Goal: Task Accomplishment & Management: Use online tool/utility

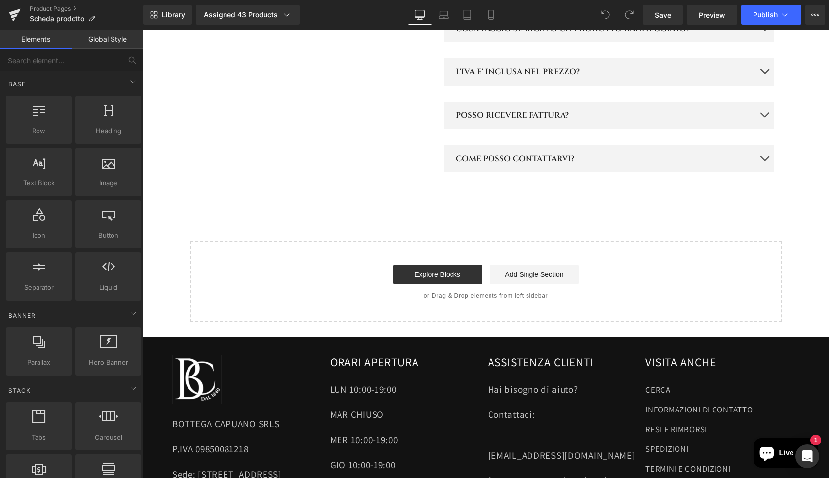
scroll to position [1545, 0]
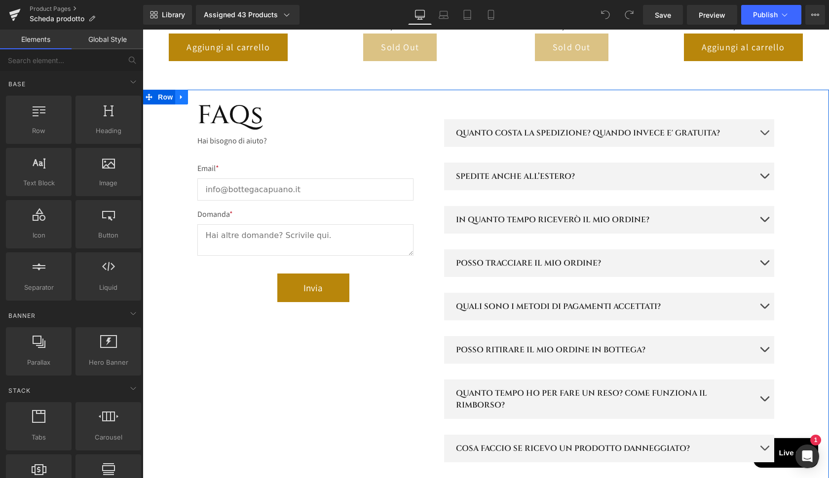
click at [182, 93] on icon at bounding box center [181, 96] width 7 height 7
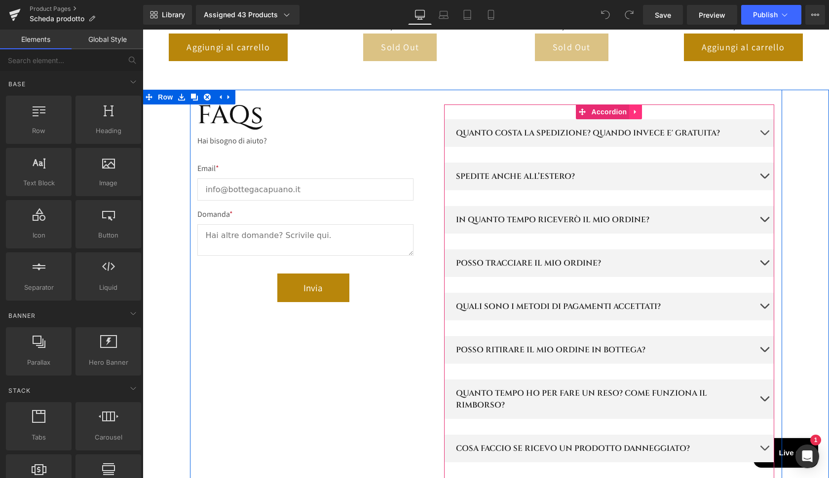
click at [636, 108] on icon at bounding box center [635, 111] width 7 height 7
click at [615, 109] on icon at bounding box center [616, 112] width 7 height 7
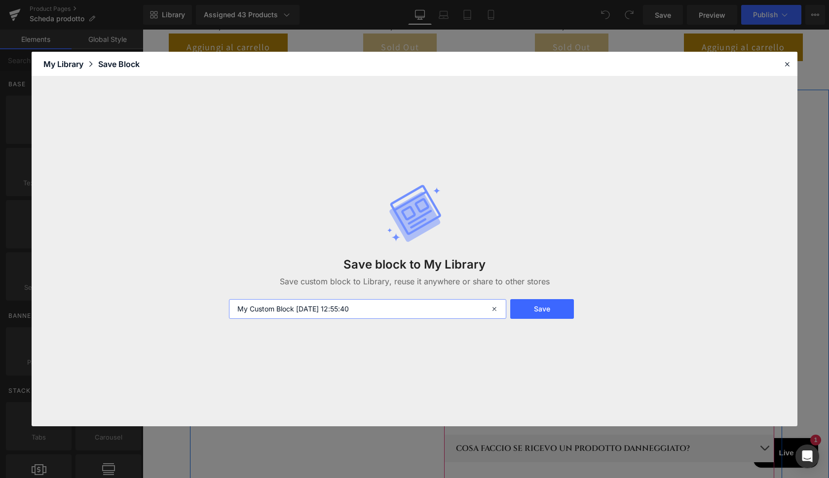
click at [379, 309] on input "My Custom Block 2025-10-13 12:55:40" at bounding box center [367, 309] width 277 height 20
type input "FAQs"
click at [547, 306] on button "Save" at bounding box center [542, 309] width 64 height 20
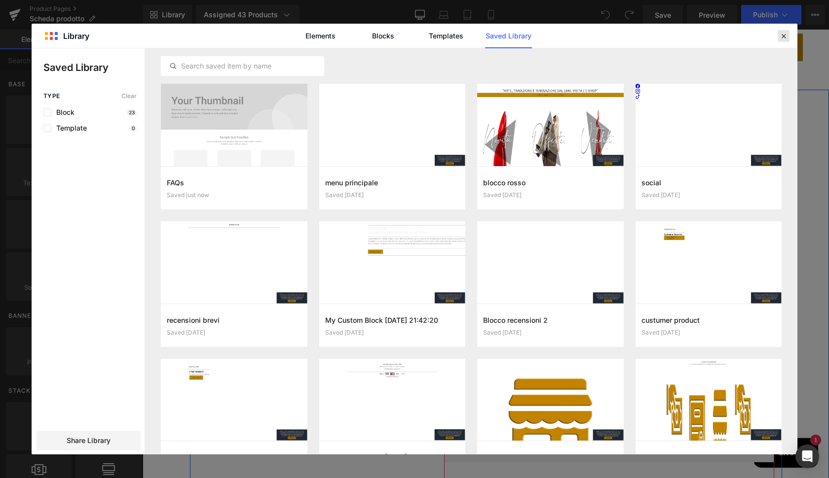
click at [787, 37] on icon at bounding box center [783, 36] width 9 height 9
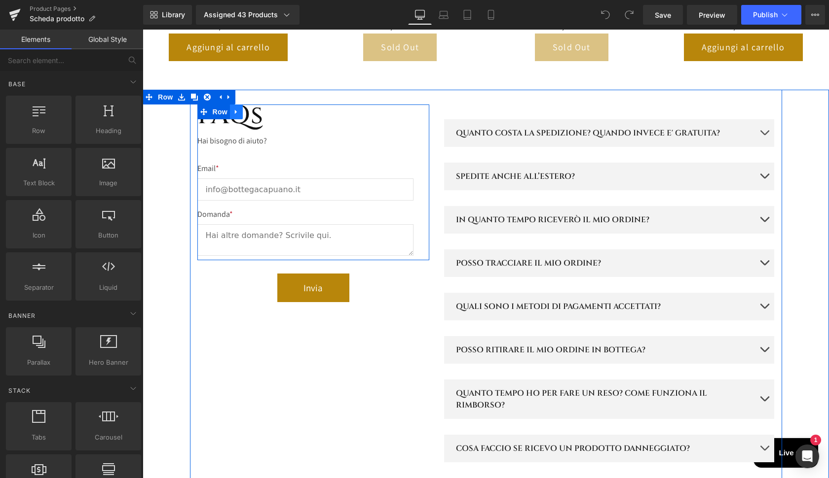
click at [238, 105] on link at bounding box center [236, 112] width 13 height 15
click at [237, 108] on icon at bounding box center [236, 111] width 7 height 7
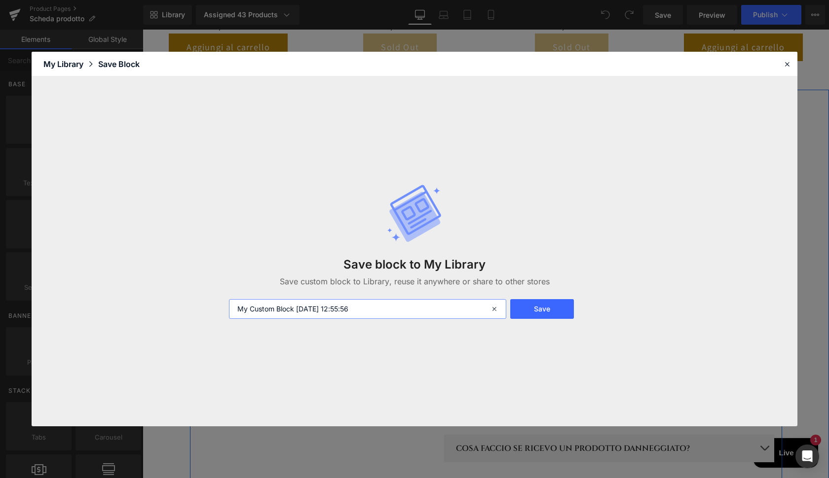
click at [384, 312] on input "My Custom Block 2025-10-13 12:55:56" at bounding box center [367, 309] width 277 height 20
type input "modulo contatti"
click at [546, 309] on button "Save" at bounding box center [542, 309] width 64 height 20
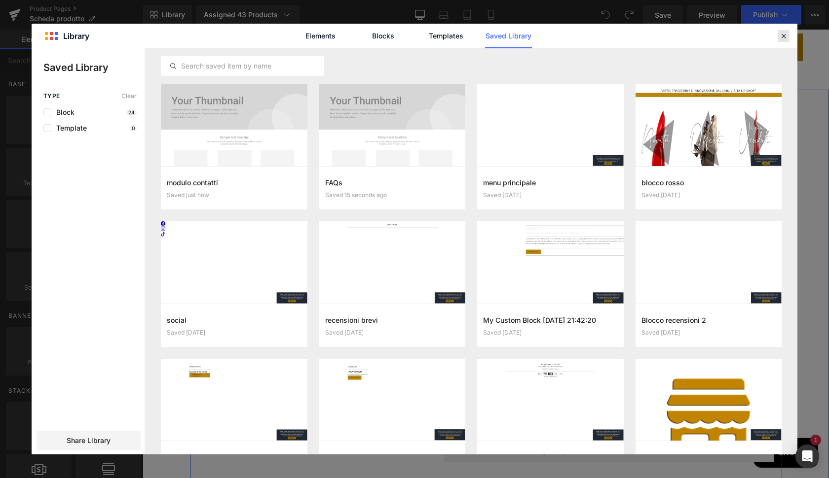
click at [783, 39] on icon at bounding box center [783, 36] width 9 height 9
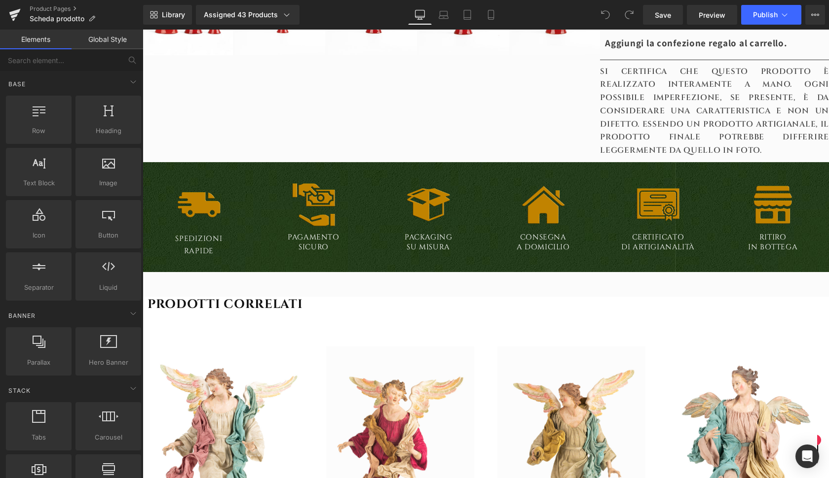
scroll to position [949, 0]
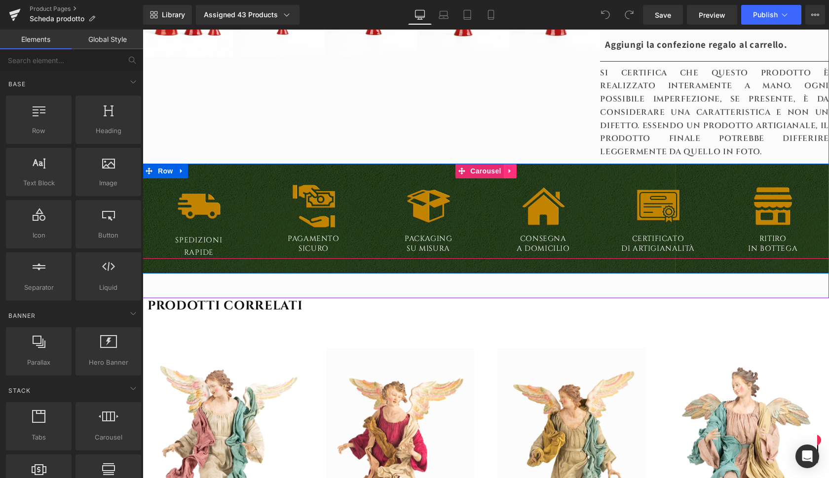
click at [509, 167] on icon at bounding box center [510, 170] width 7 height 7
click at [487, 168] on icon at bounding box center [490, 171] width 7 height 7
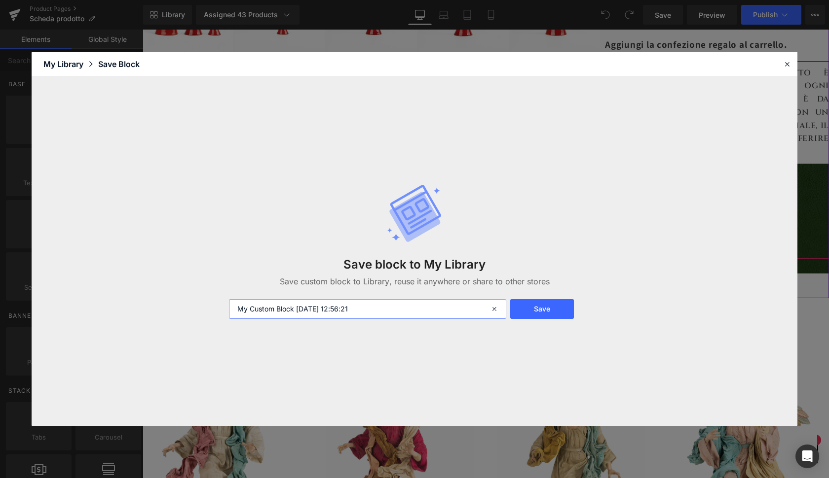
click at [380, 306] on input "My Custom Block 2025-10-13 12:56:21" at bounding box center [367, 309] width 277 height 20
type input "Barra Spedizioni"
click at [537, 308] on button "Save" at bounding box center [542, 309] width 64 height 20
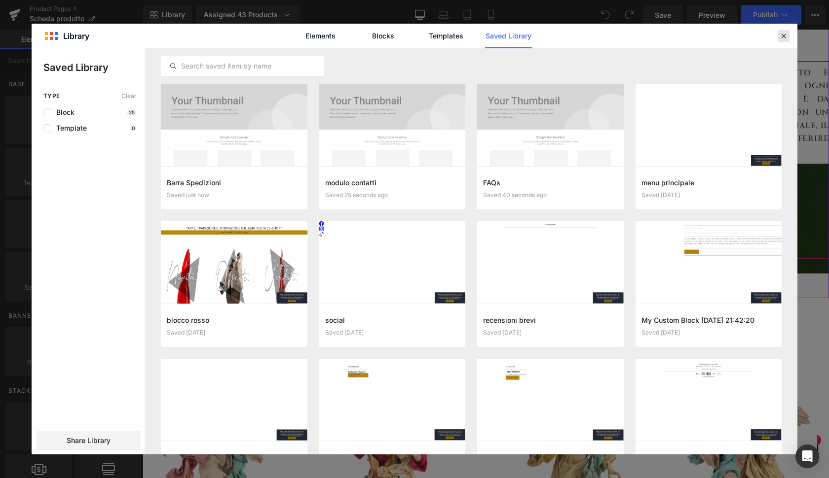
click at [785, 35] on icon at bounding box center [783, 36] width 9 height 9
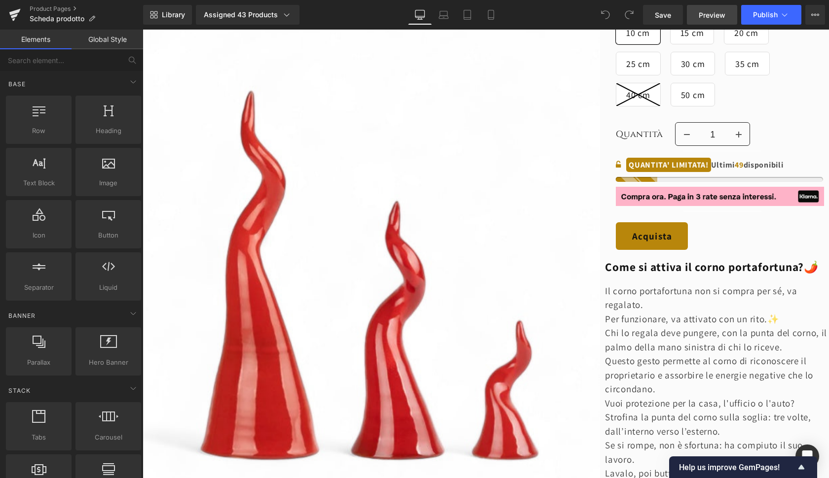
scroll to position [293, 0]
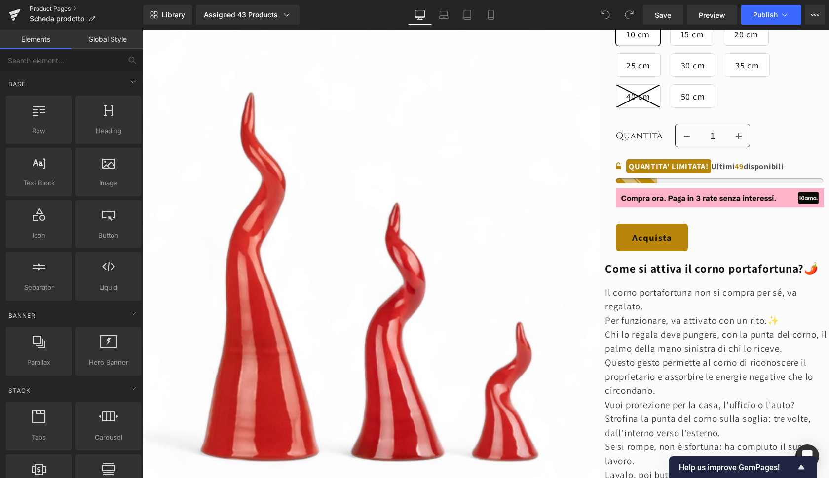
click at [76, 8] on link "Product Pages" at bounding box center [86, 9] width 113 height 8
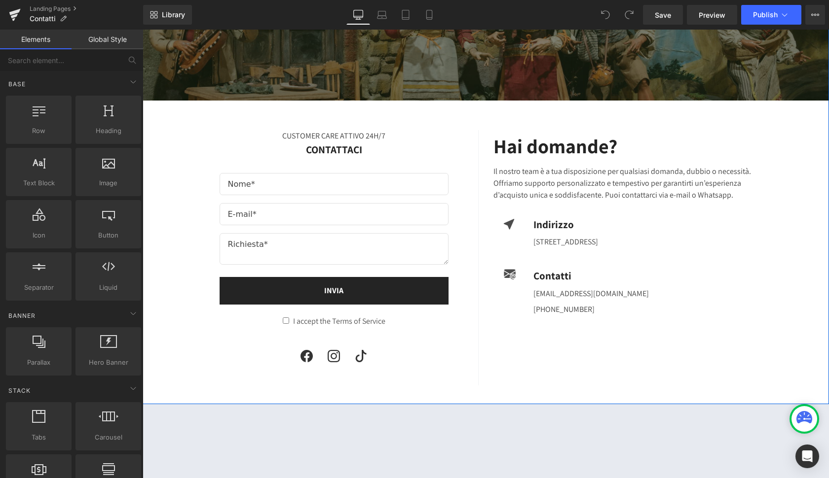
scroll to position [260, 0]
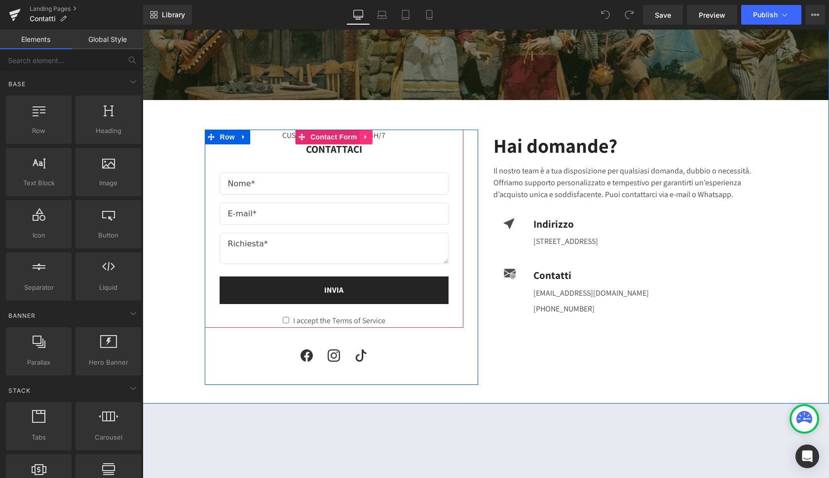
click at [365, 138] on icon at bounding box center [366, 136] width 7 height 7
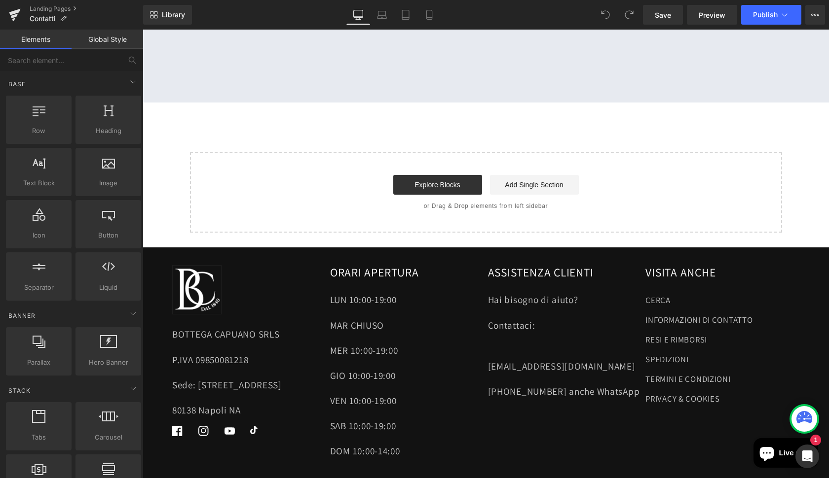
scroll to position [782, 0]
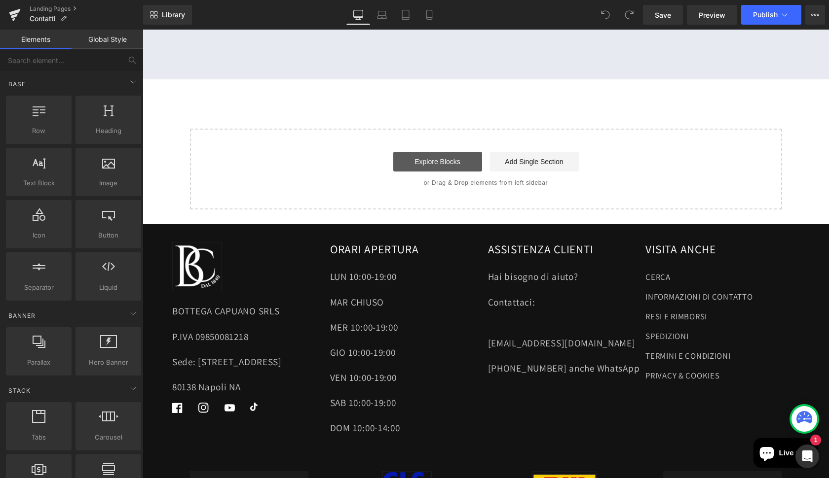
click at [435, 152] on link "Explore Blocks" at bounding box center [437, 162] width 89 height 20
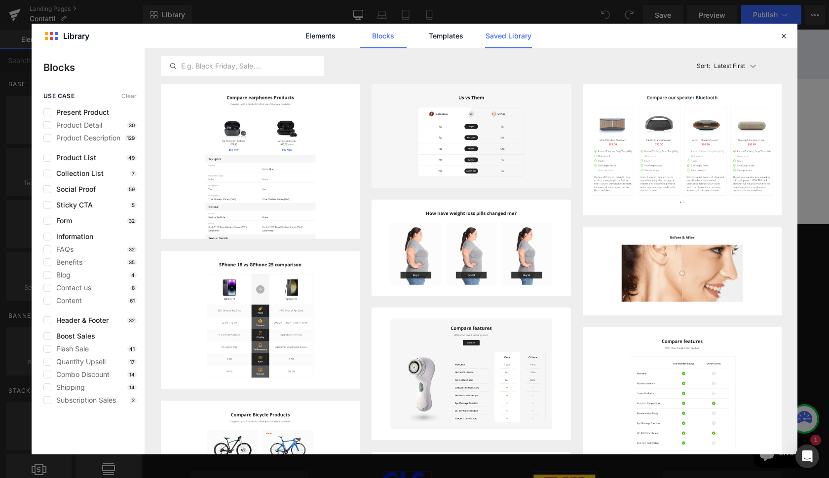
click at [493, 39] on link "Saved Library" at bounding box center [508, 36] width 47 height 25
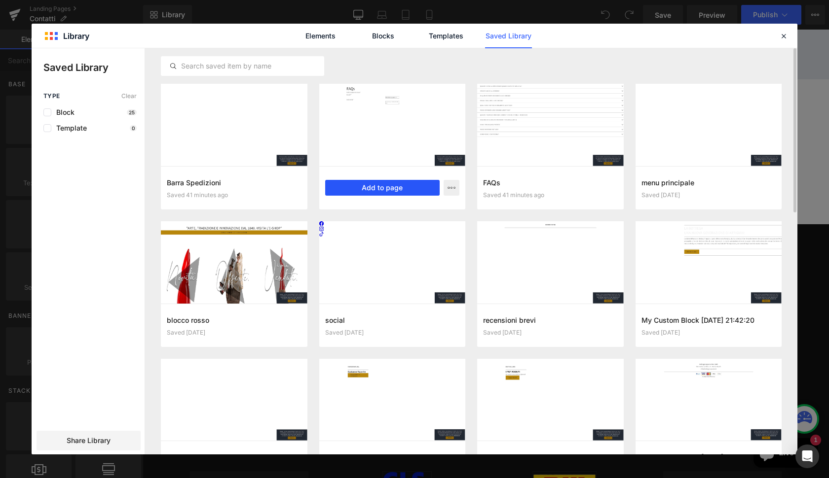
click at [400, 191] on button "Add to page" at bounding box center [382, 188] width 115 height 16
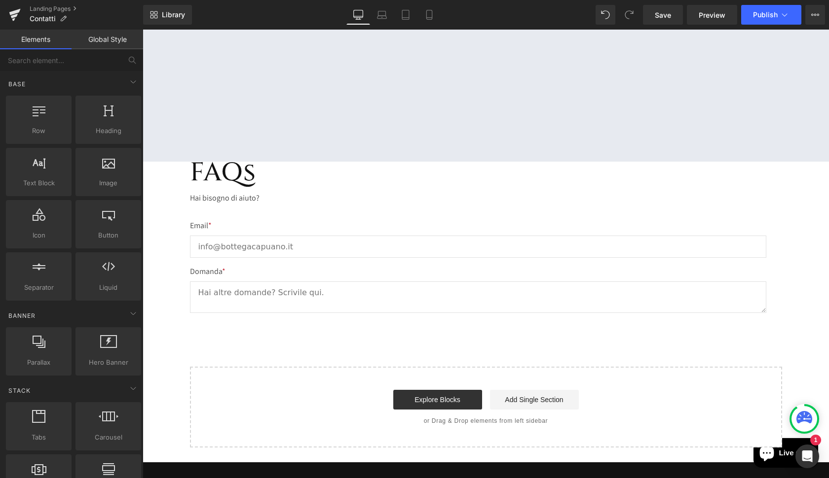
scroll to position [698, 0]
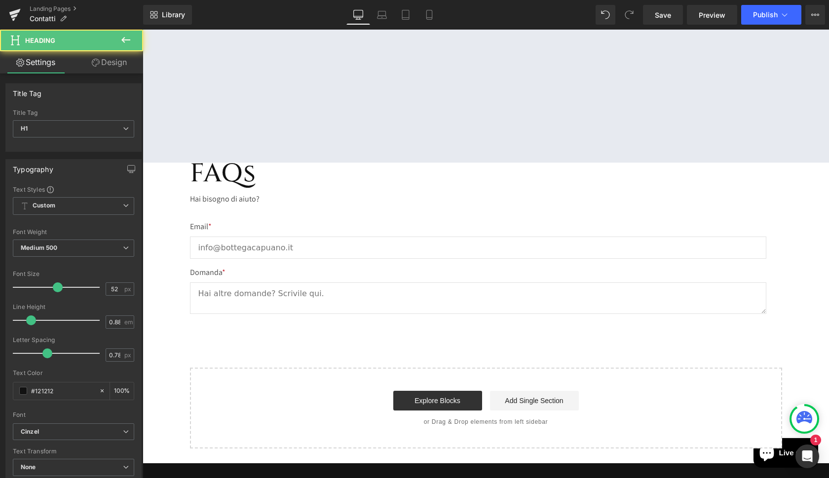
click at [272, 171] on h1 "FAQs" at bounding box center [478, 174] width 576 height 23
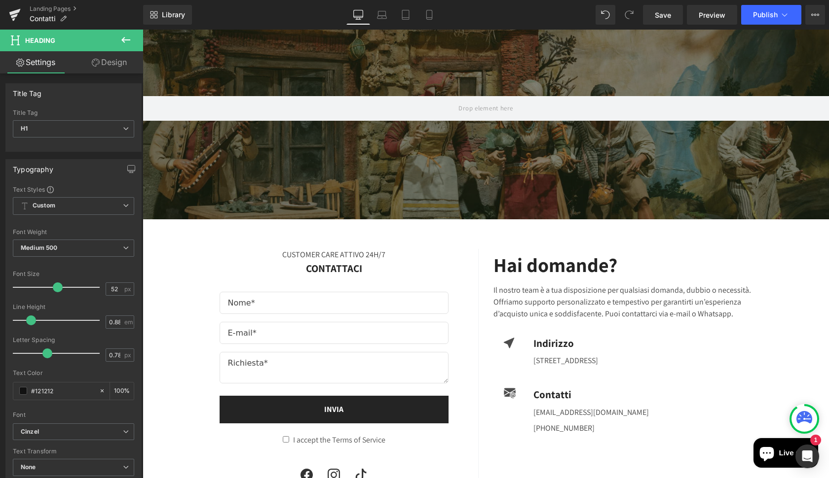
scroll to position [135, 0]
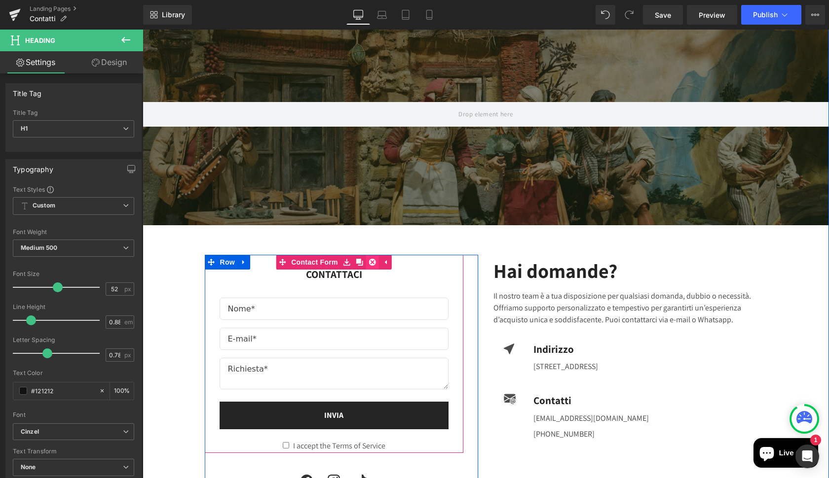
click at [373, 262] on icon at bounding box center [372, 262] width 7 height 7
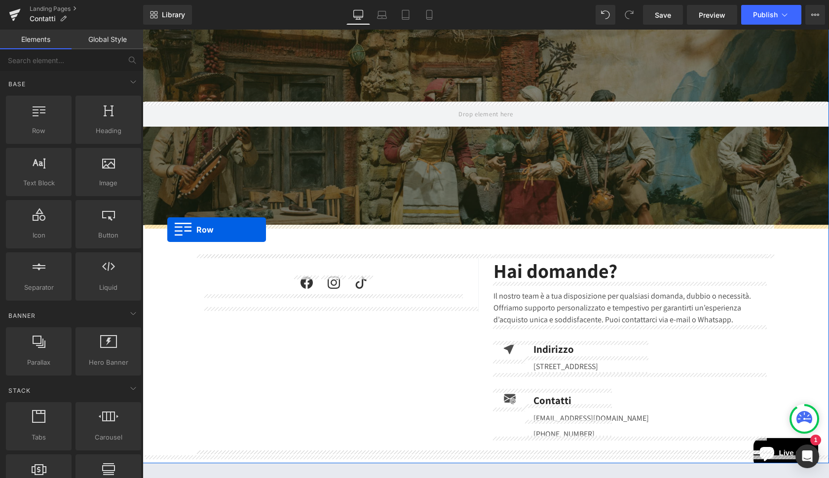
drag, startPoint x: 188, startPoint y: 166, endPoint x: 167, endPoint y: 230, distance: 67.4
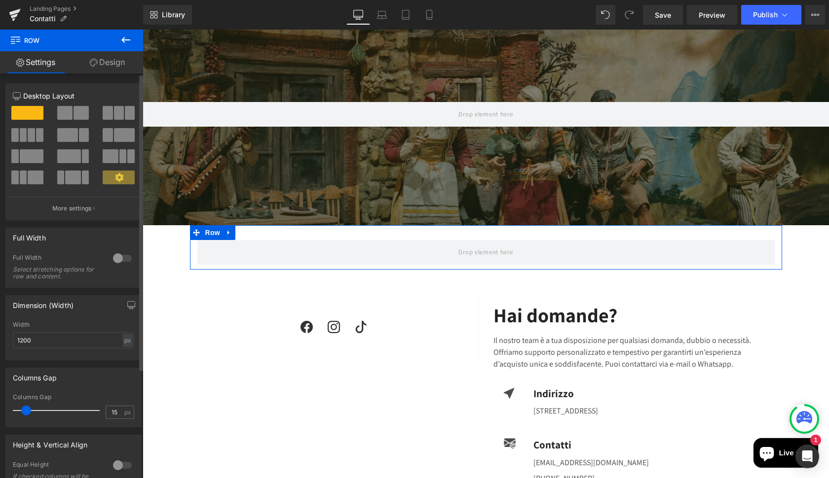
click at [73, 106] on span at bounding box center [80, 113] width 15 height 14
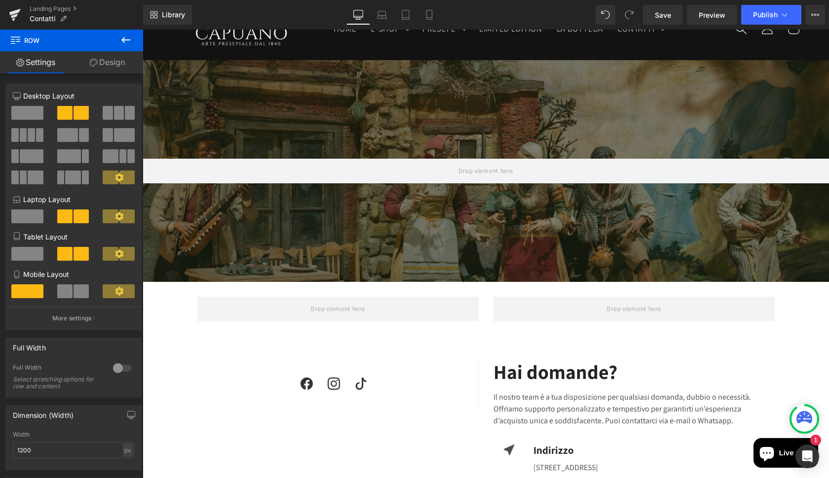
scroll to position [54, 0]
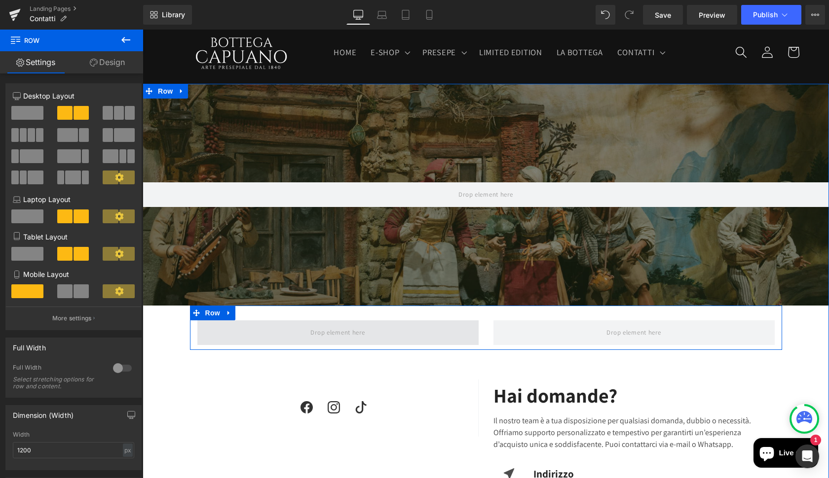
click at [311, 328] on span at bounding box center [337, 333] width 61 height 16
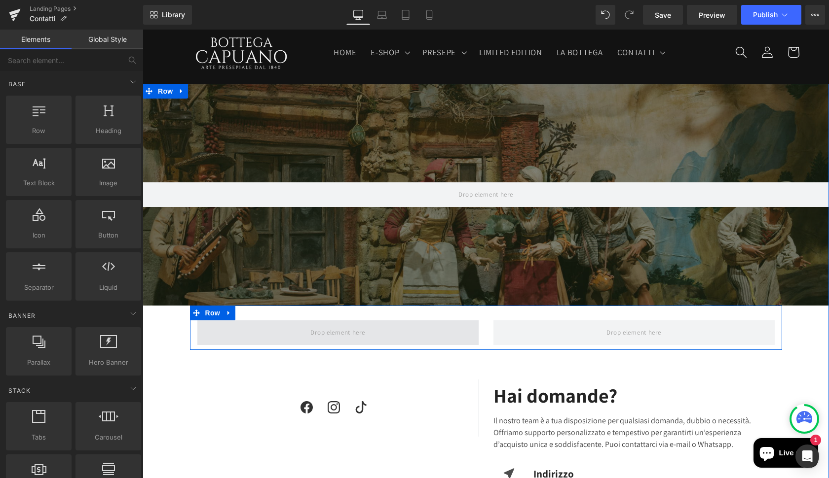
click at [331, 335] on span at bounding box center [337, 333] width 61 height 16
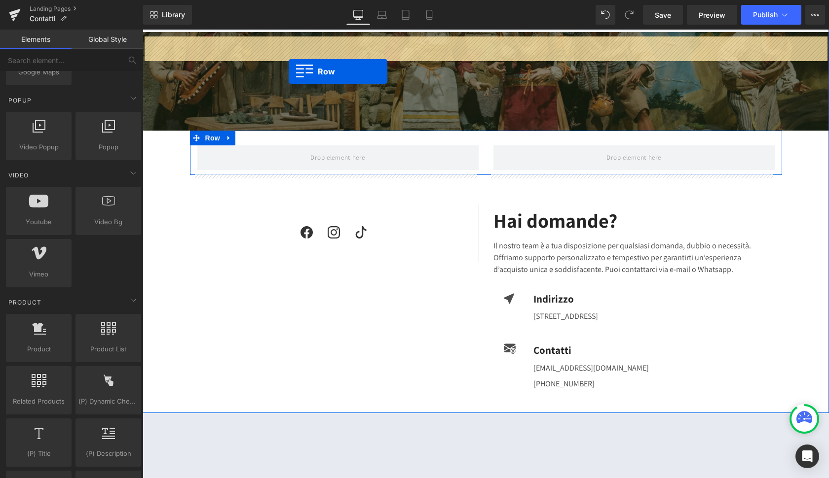
scroll to position [190, 0]
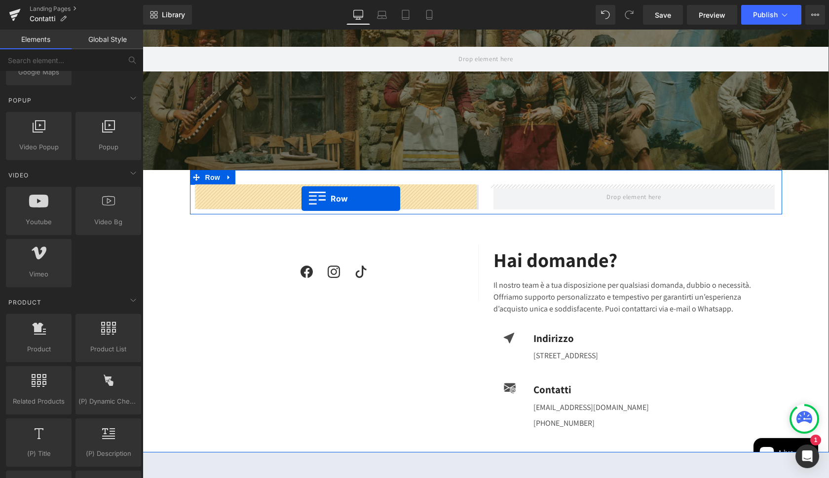
drag, startPoint x: 210, startPoint y: 246, endPoint x: 301, endPoint y: 199, distance: 102.6
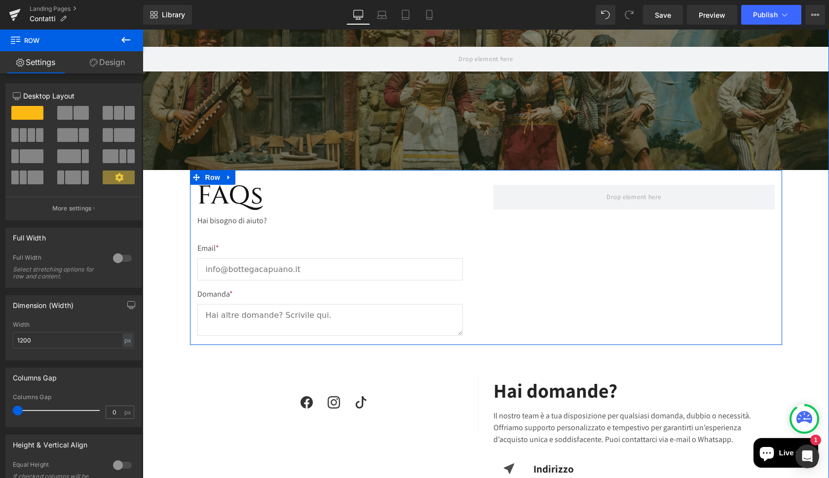
click at [771, 250] on div "FAQs Heading Hai bisogno di aiuto? Text Block Email * Text Block Email Field Do…" at bounding box center [486, 258] width 592 height 176
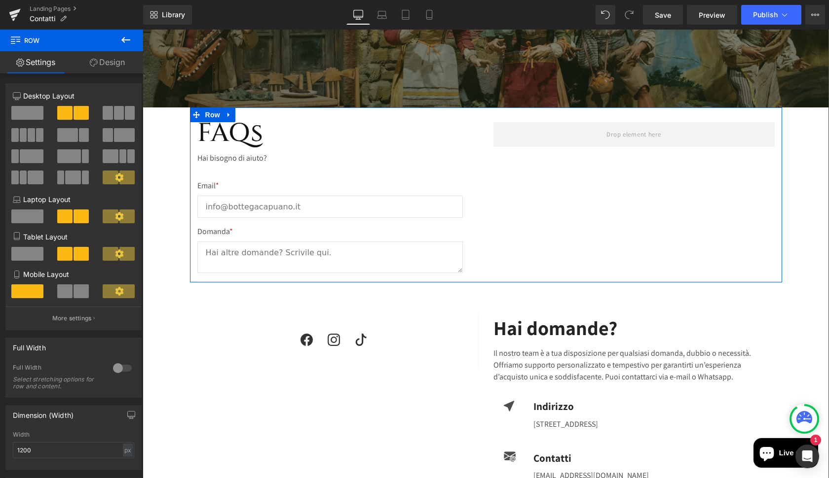
scroll to position [253, 0]
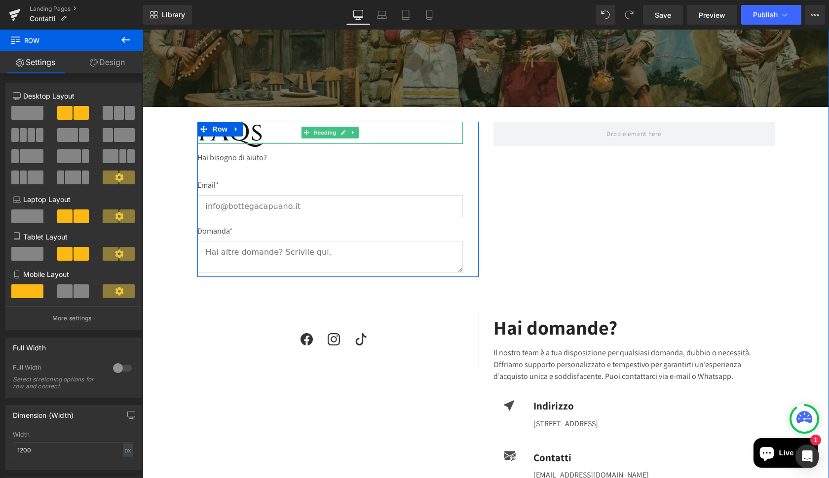
click at [261, 138] on h1 "FAQs" at bounding box center [329, 133] width 265 height 23
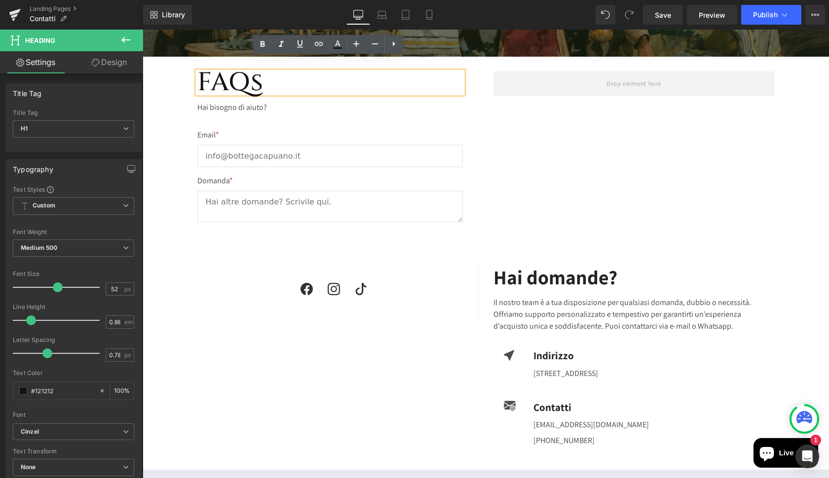
scroll to position [317, 0]
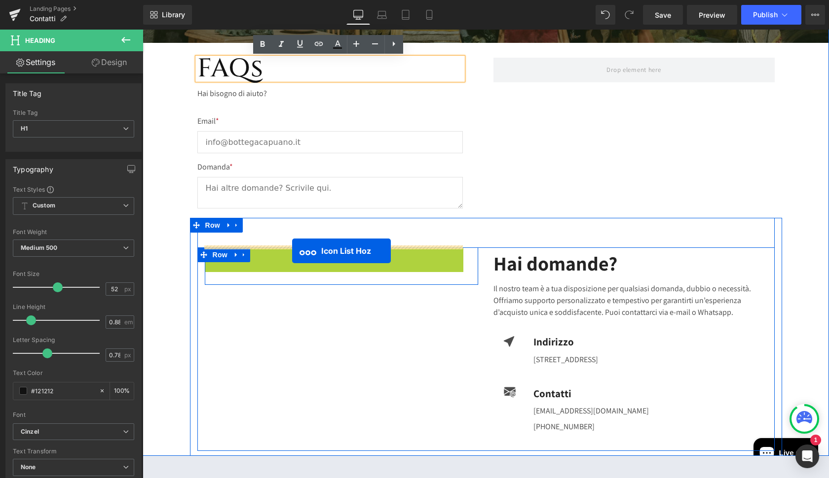
drag, startPoint x: 331, startPoint y: 254, endPoint x: 292, endPoint y: 251, distance: 39.5
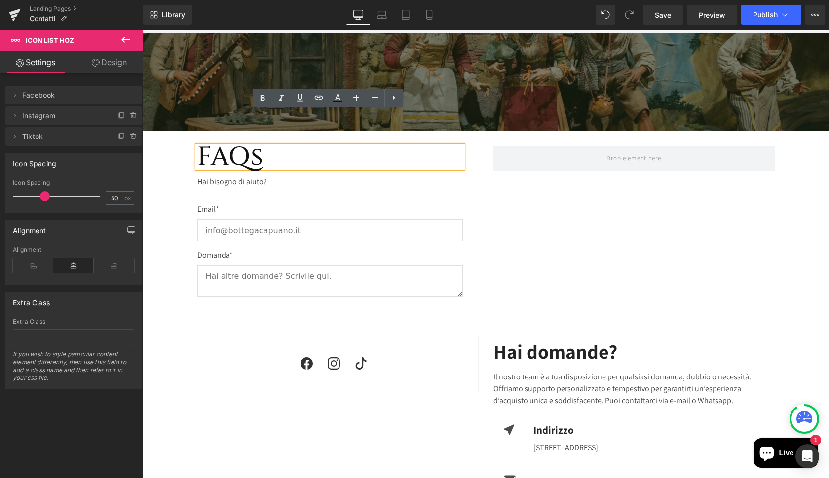
scroll to position [226, 0]
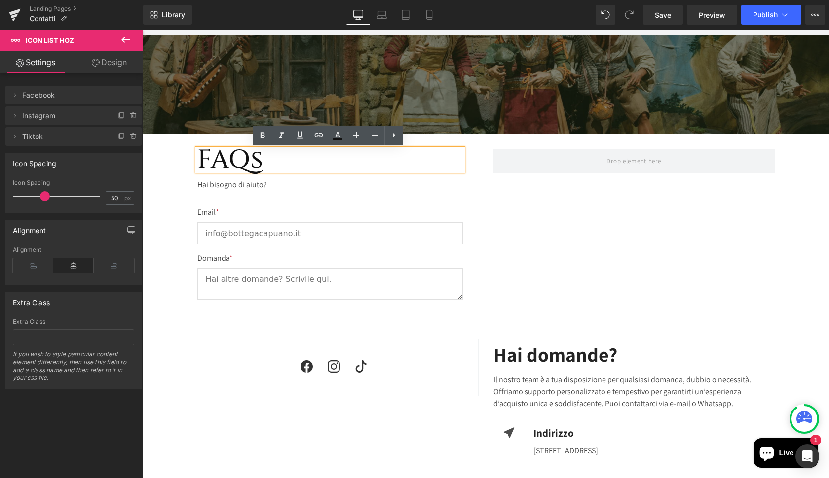
click at [807, 178] on div "Hero Banner 200px FAQs Heading Hai bisogno di aiuto? Text Block Email * Text Bl…" at bounding box center [486, 230] width 686 height 636
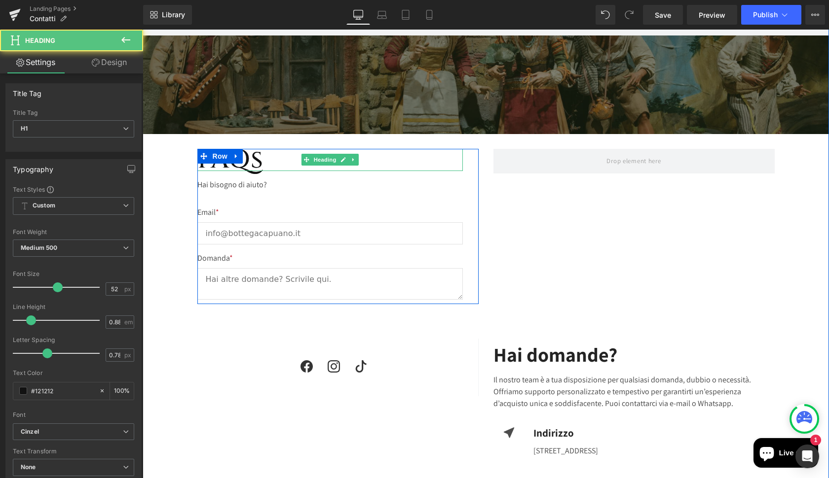
click at [280, 162] on h1 "FAQs" at bounding box center [329, 160] width 265 height 23
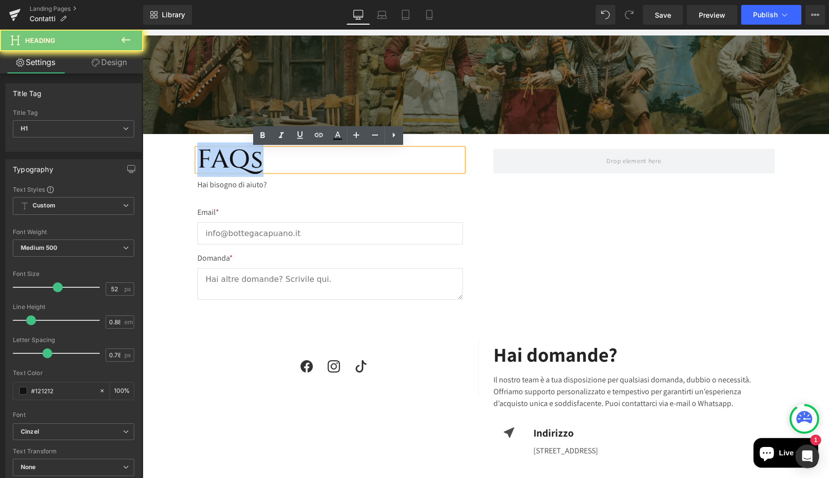
click at [280, 162] on h1 "FAQs" at bounding box center [329, 160] width 265 height 23
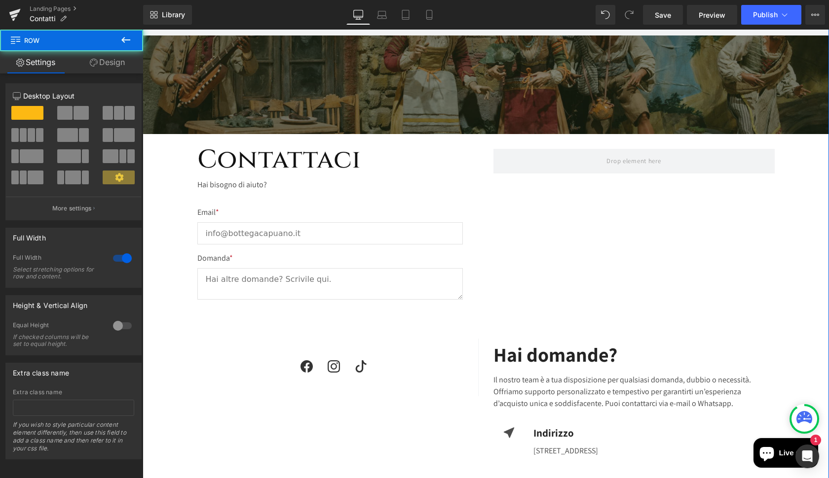
click at [160, 188] on div "Hero Banner 200px Contattaci Heading Hai bisogno di aiuto? Text Block Email * T…" at bounding box center [486, 230] width 686 height 636
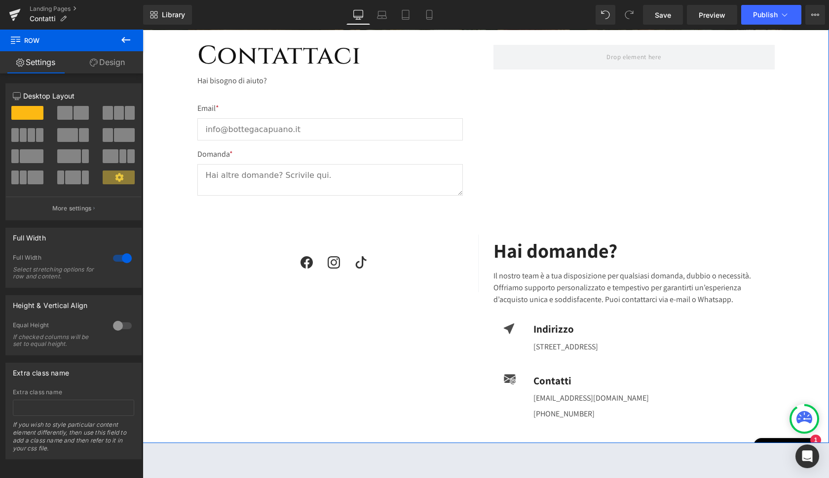
scroll to position [331, 0]
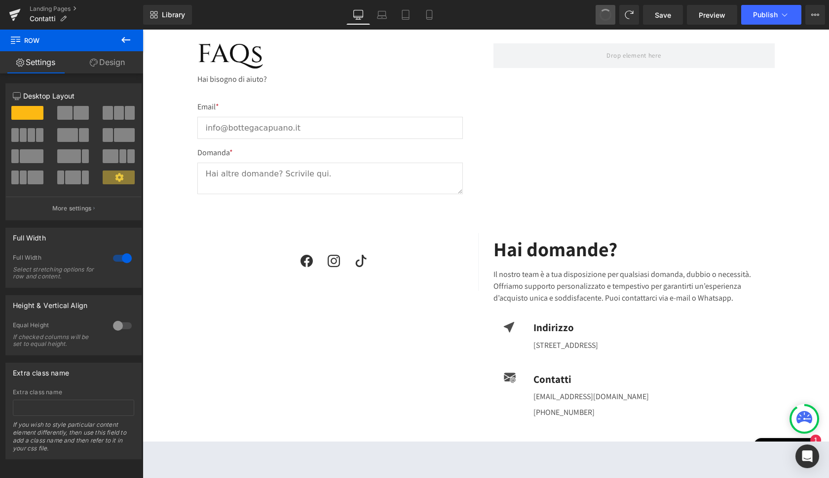
click at [605, 17] on span at bounding box center [605, 14] width 17 height 17
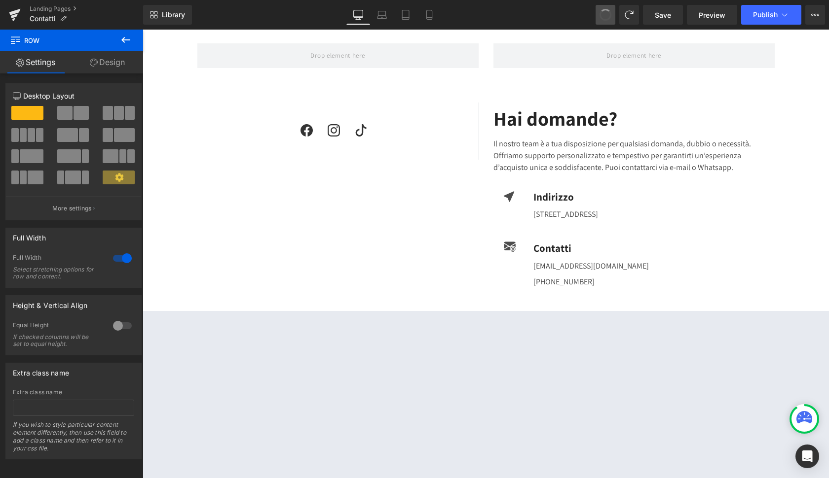
click at [605, 17] on span at bounding box center [605, 14] width 15 height 15
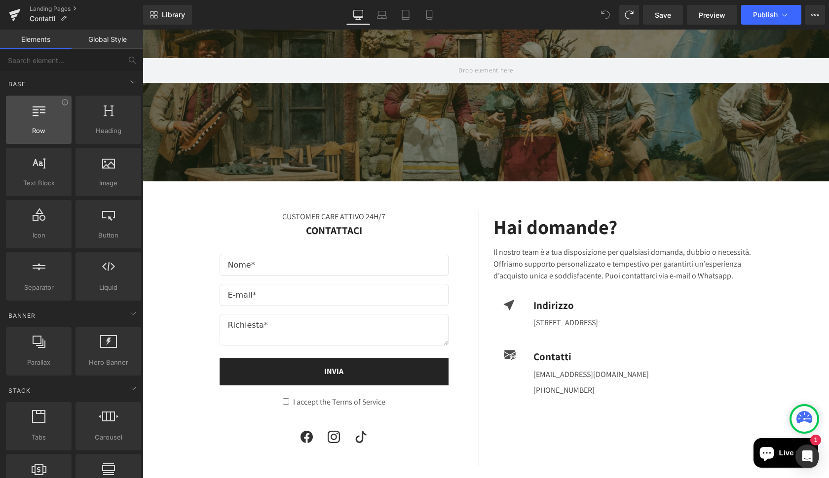
scroll to position [0, 0]
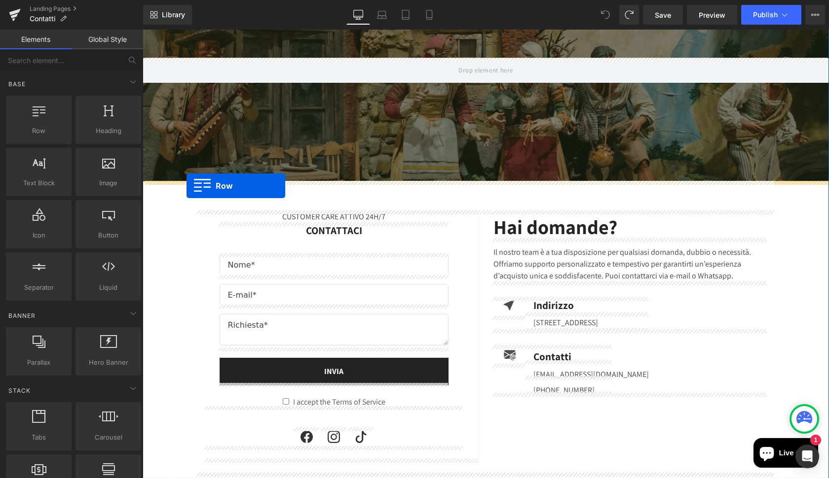
drag, startPoint x: 180, startPoint y: 154, endPoint x: 186, endPoint y: 186, distance: 32.3
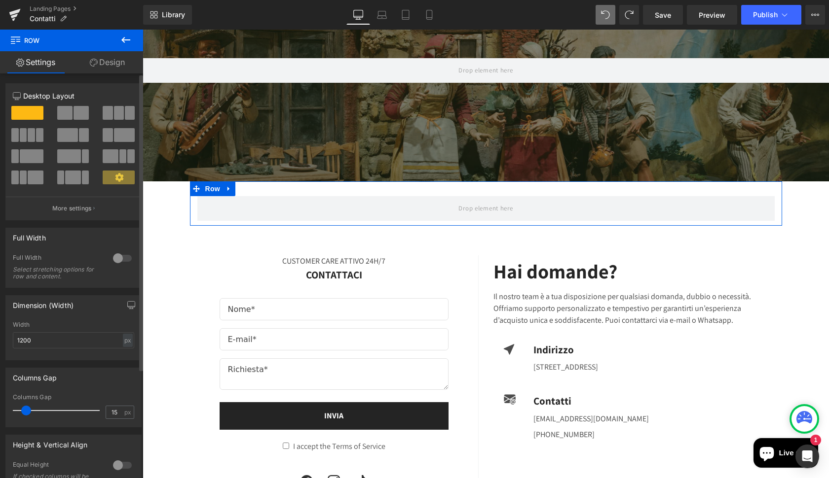
click at [73, 115] on span at bounding box center [80, 113] width 15 height 14
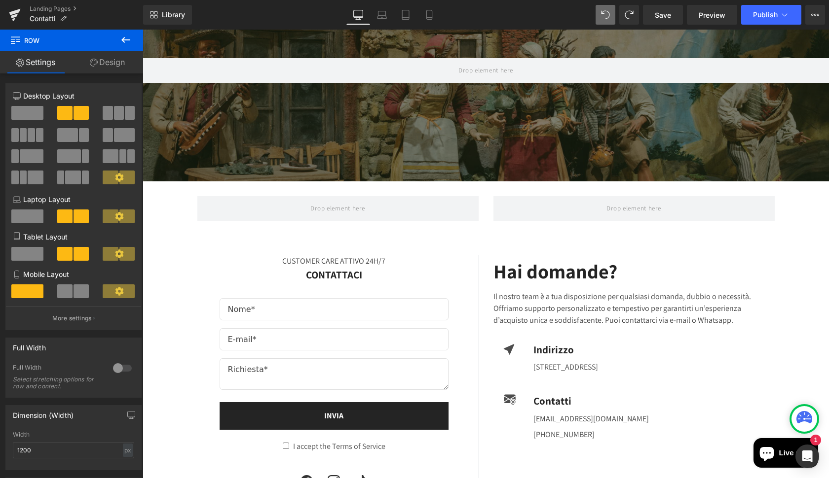
click at [125, 40] on icon at bounding box center [125, 40] width 9 height 6
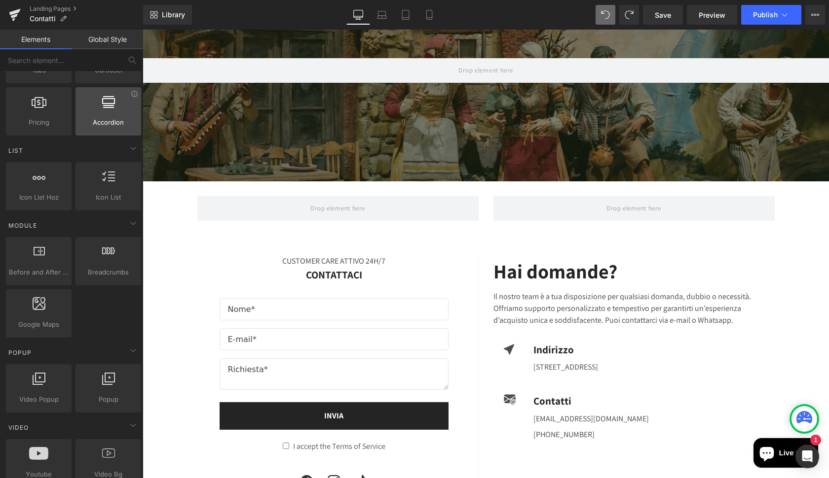
scroll to position [371, 0]
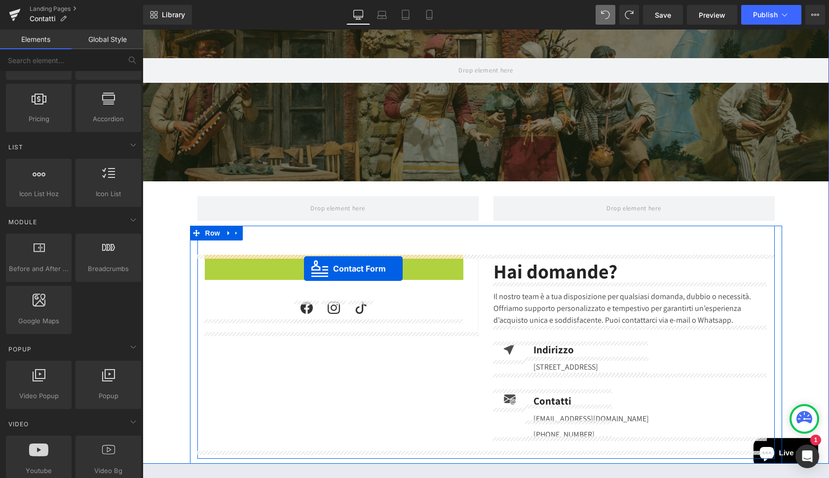
drag, startPoint x: 332, startPoint y: 263, endPoint x: 304, endPoint y: 269, distance: 28.6
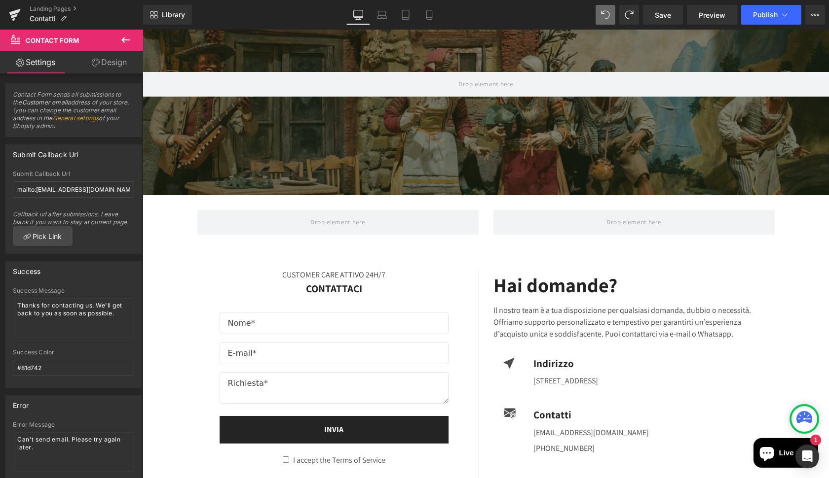
scroll to position [163, 0]
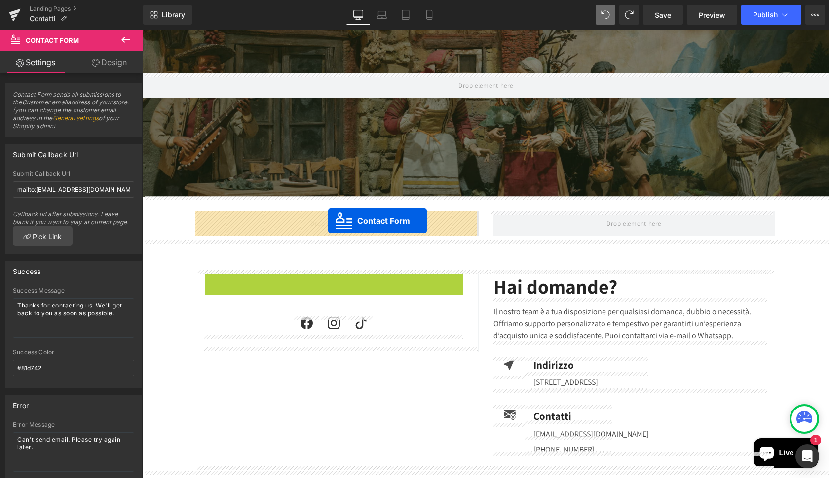
drag, startPoint x: 328, startPoint y: 278, endPoint x: 328, endPoint y: 221, distance: 56.7
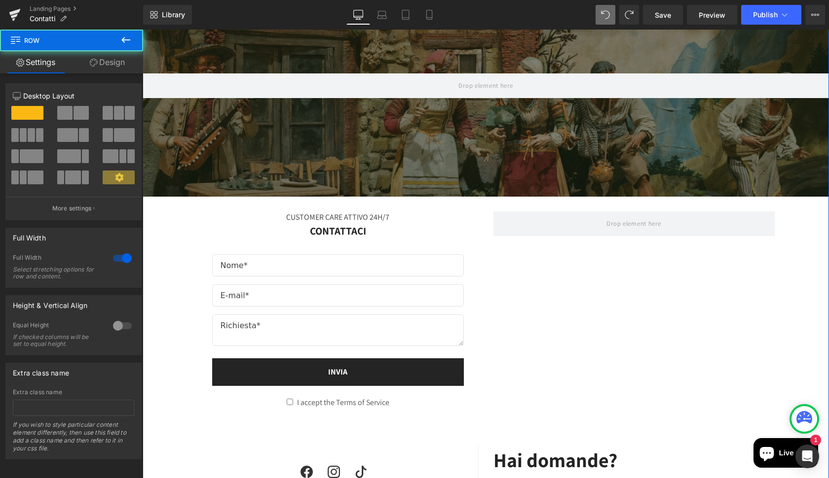
click at [791, 276] on div "Hero Banner 200px CUSTOMER CARE ATTIVO 24H/7 Text Block CONTATTACI Text Block T…" at bounding box center [486, 314] width 686 height 679
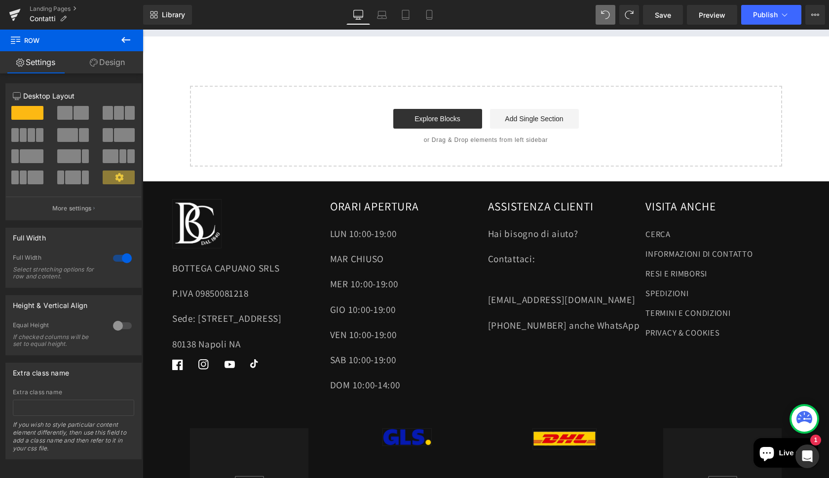
scroll to position [884, 0]
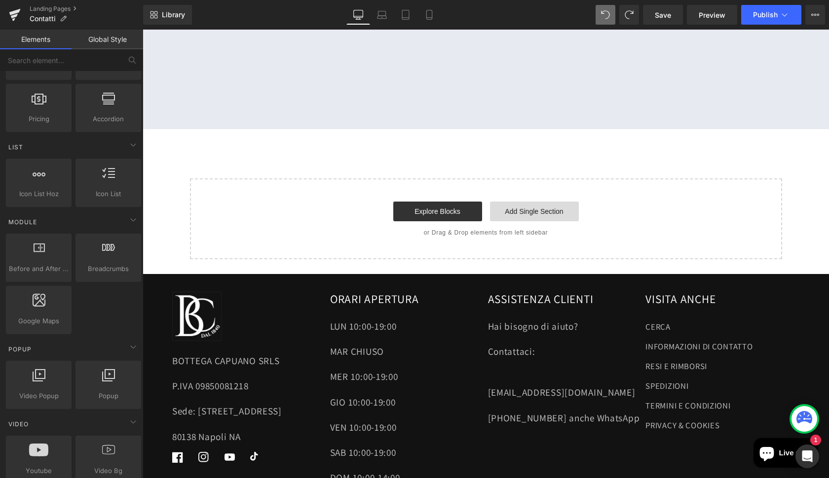
click at [522, 204] on link "Add Single Section" at bounding box center [534, 212] width 89 height 20
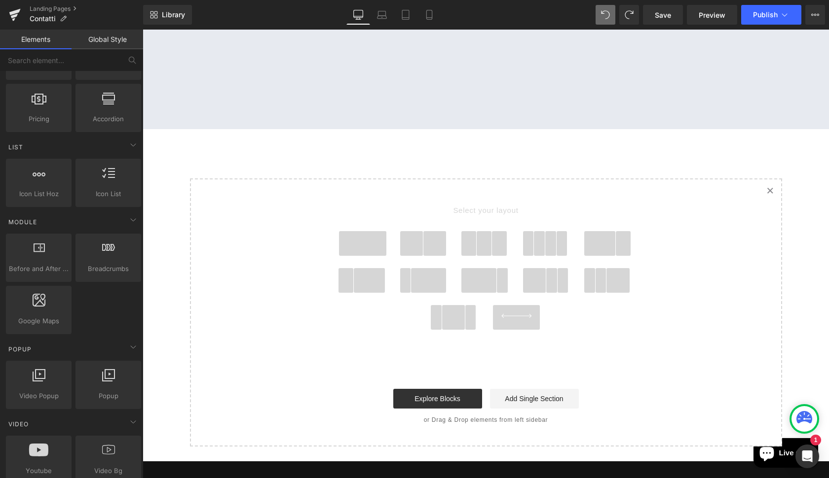
click at [435, 238] on span at bounding box center [434, 243] width 23 height 25
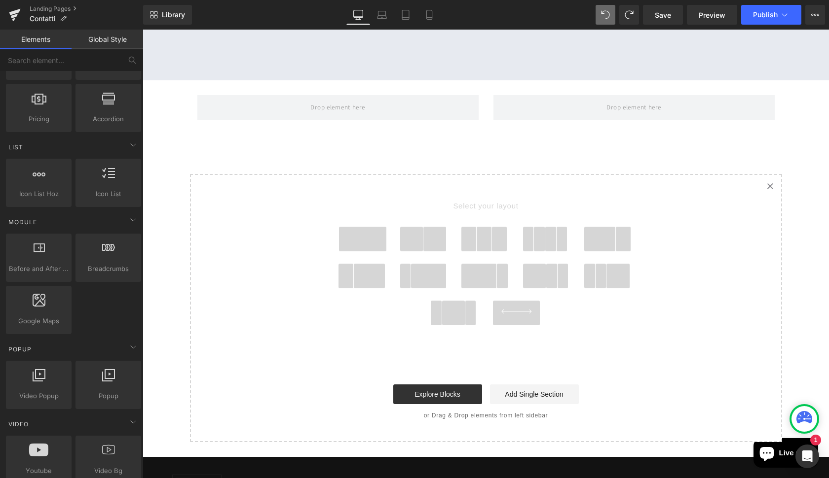
scroll to position [934, 0]
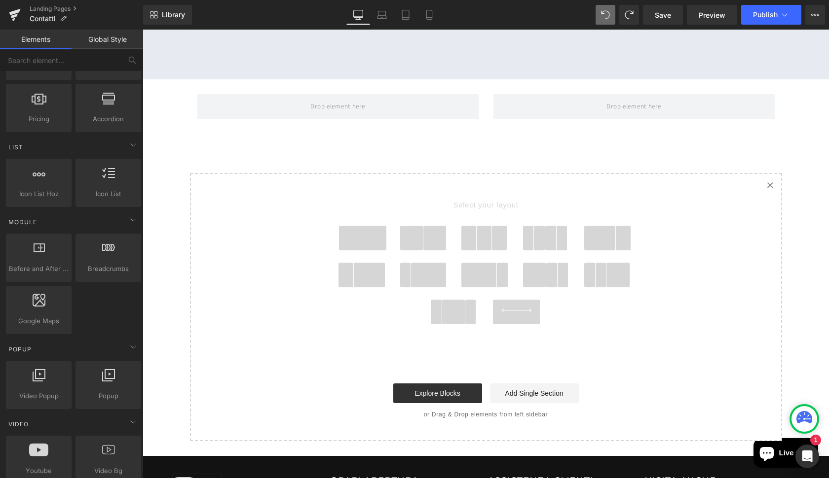
click at [433, 233] on span at bounding box center [434, 238] width 23 height 25
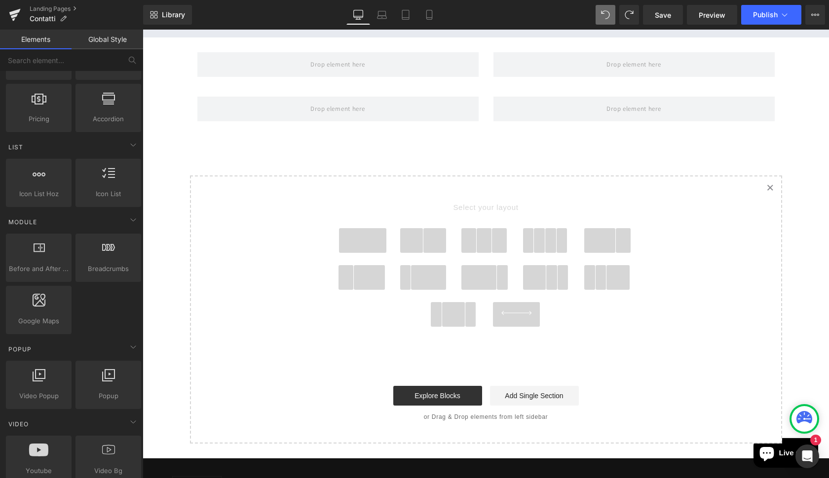
scroll to position [979, 0]
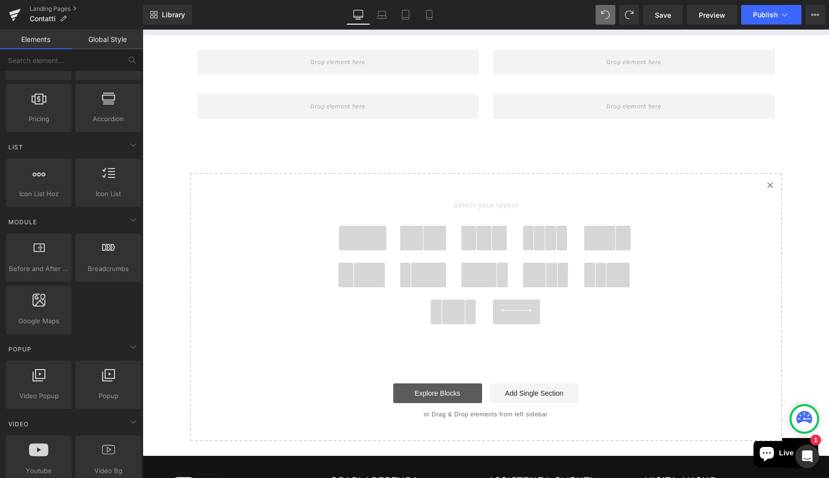
click at [438, 385] on link "Explore Blocks" at bounding box center [437, 394] width 89 height 20
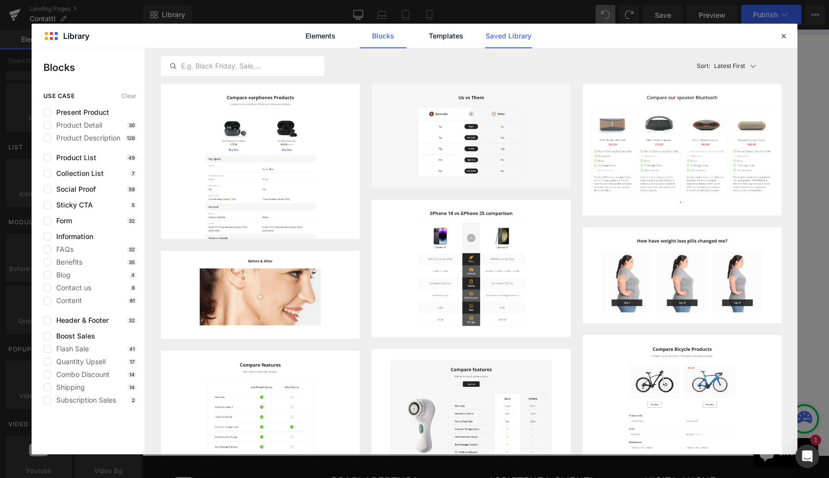
click at [518, 37] on link "Saved Library" at bounding box center [508, 36] width 47 height 25
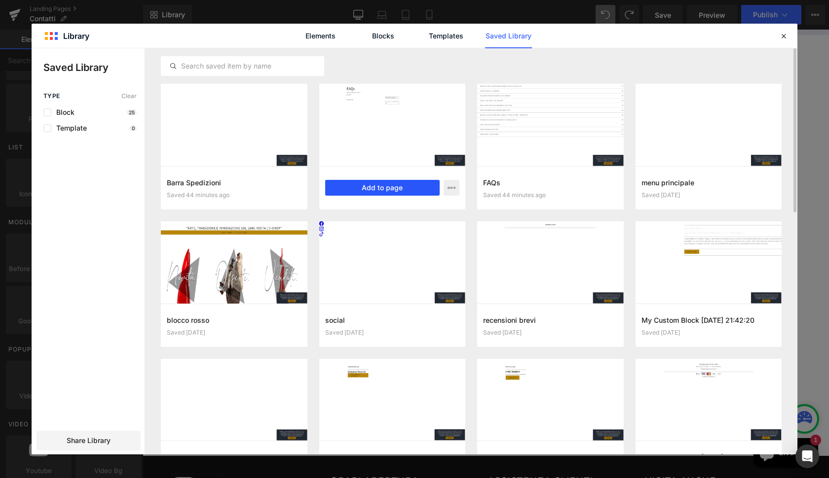
click at [390, 190] on button "Add to page" at bounding box center [382, 188] width 115 height 16
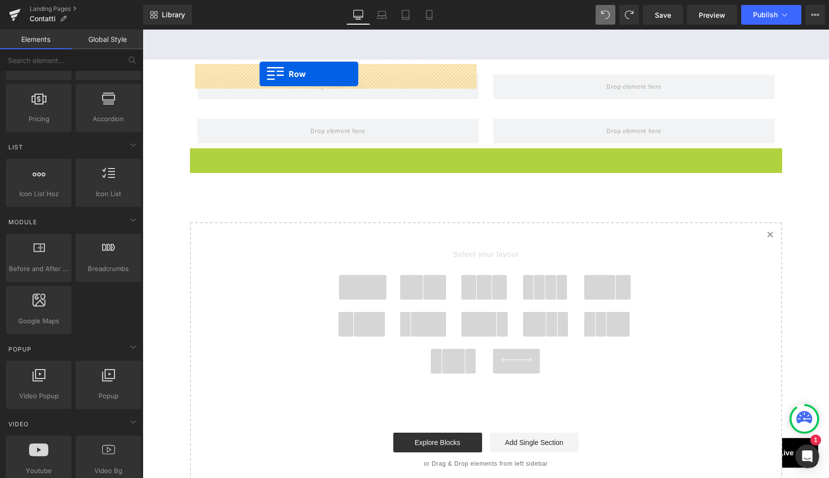
scroll to position [924, 0]
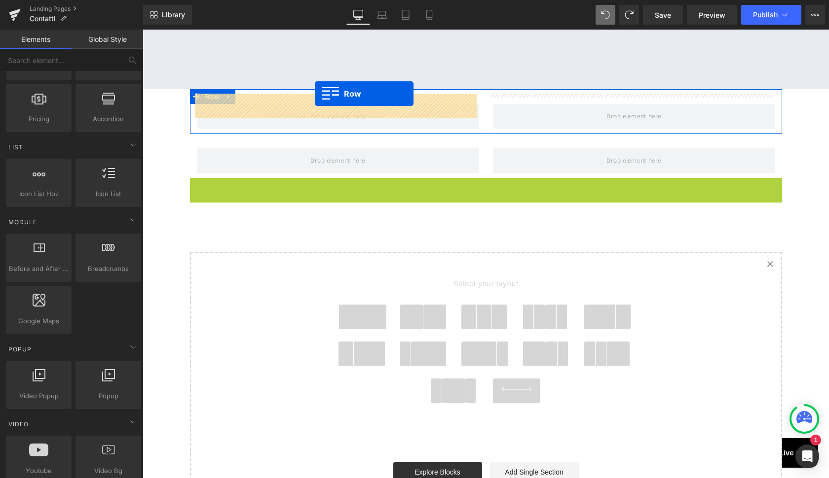
drag, startPoint x: 211, startPoint y: 85, endPoint x: 315, endPoint y: 94, distance: 103.9
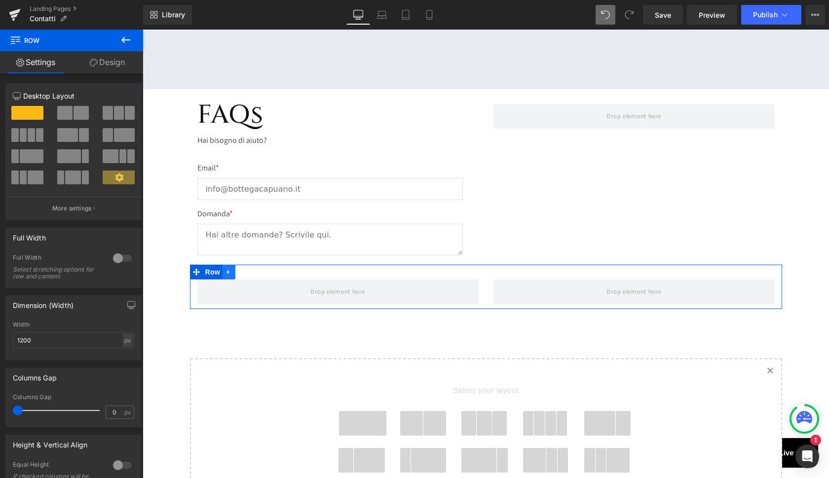
click at [228, 268] on icon at bounding box center [228, 271] width 7 height 7
click at [253, 269] on icon at bounding box center [254, 272] width 7 height 7
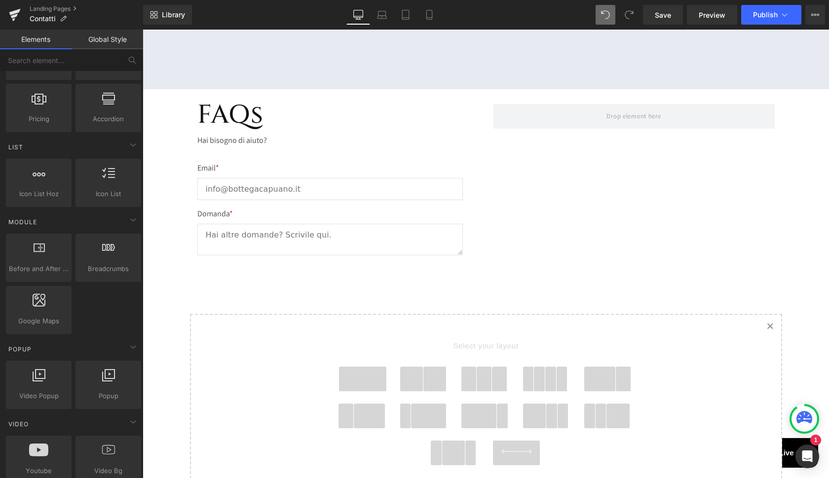
scroll to position [925, 0]
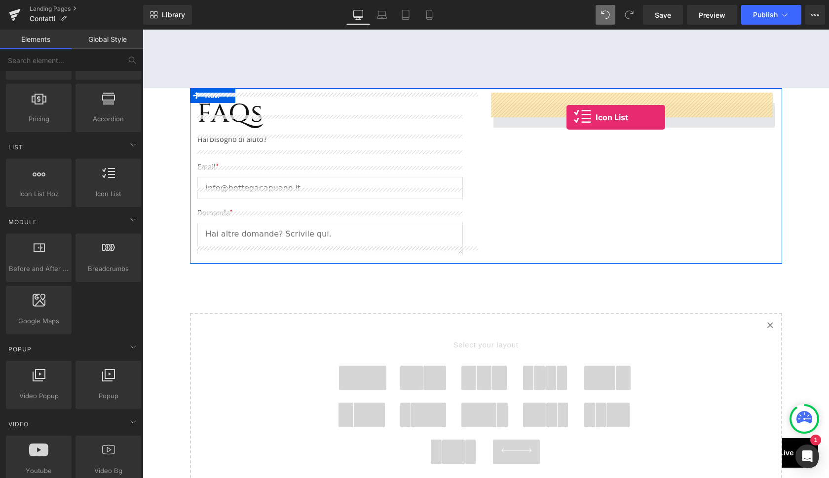
drag, startPoint x: 146, startPoint y: 182, endPoint x: 566, endPoint y: 114, distance: 426.2
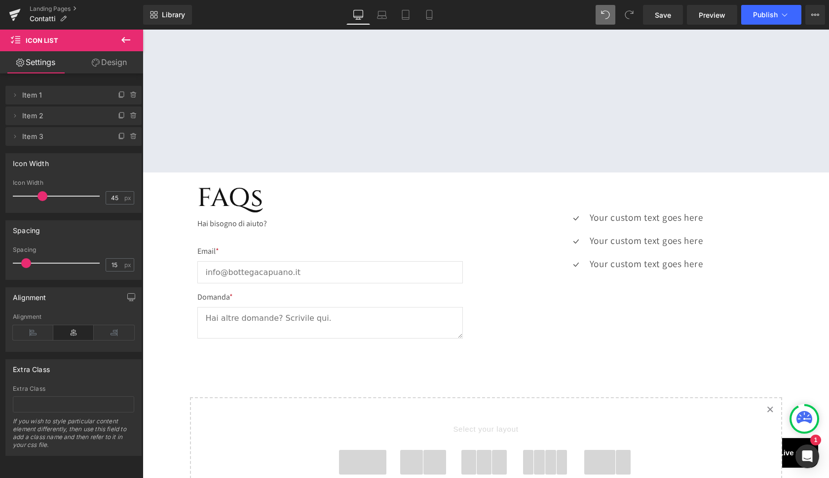
scroll to position [841, 0]
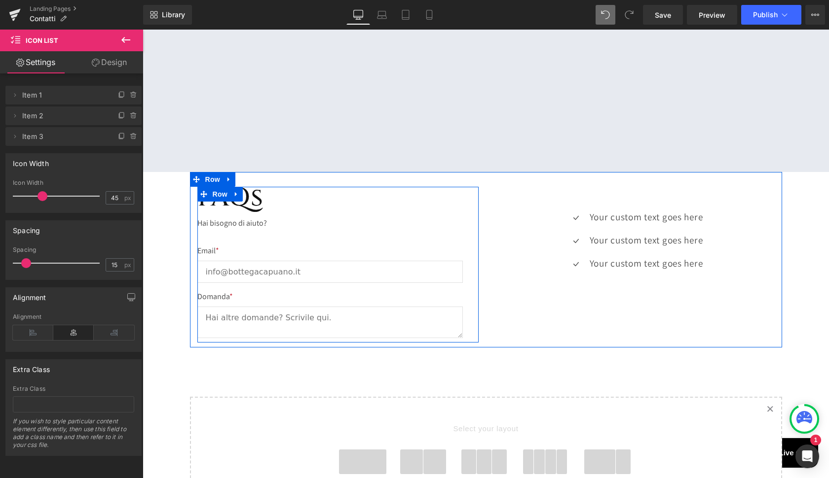
drag, startPoint x: 234, startPoint y: 189, endPoint x: 257, endPoint y: 194, distance: 23.8
click at [234, 189] on link at bounding box center [236, 194] width 13 height 15
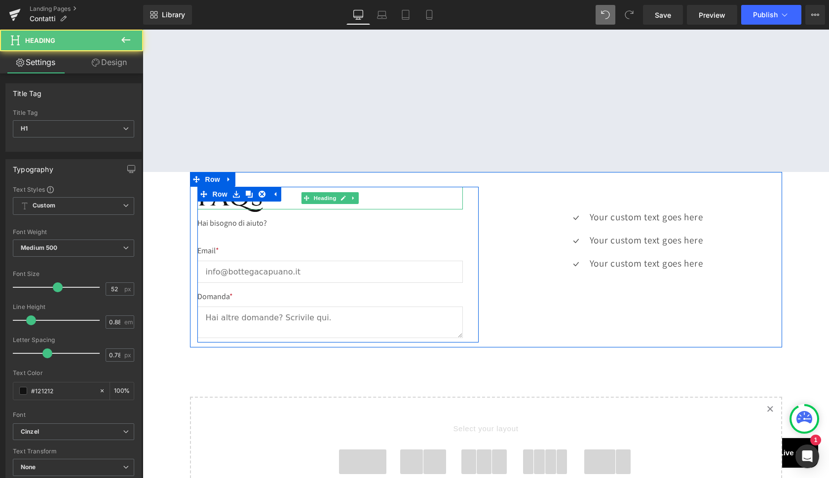
click at [310, 195] on h1 "FAQs" at bounding box center [329, 198] width 265 height 23
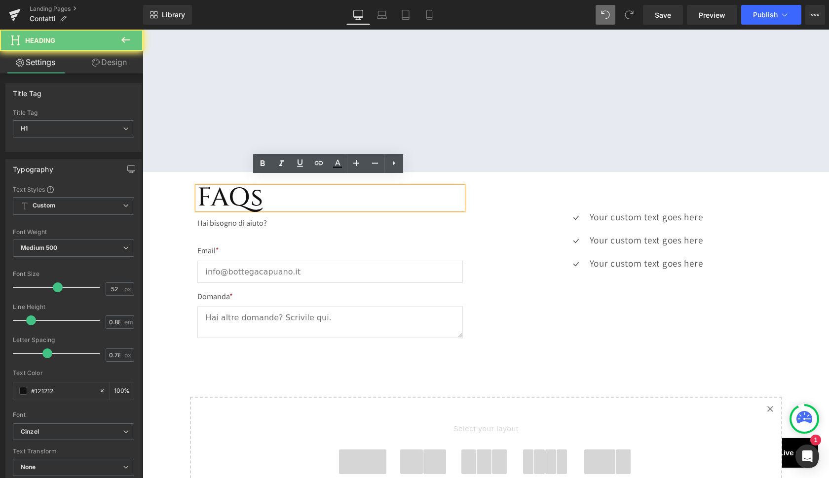
click at [292, 193] on h1 "FAQs" at bounding box center [329, 198] width 265 height 23
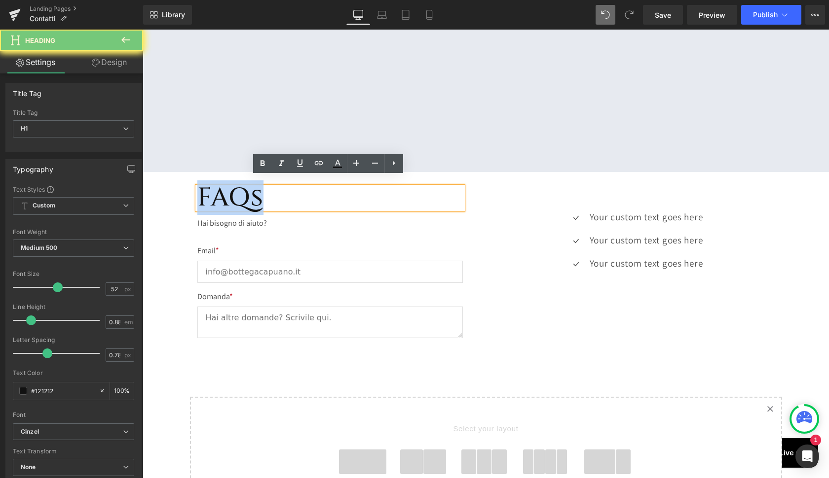
click at [292, 193] on h1 "FAQs" at bounding box center [329, 198] width 265 height 23
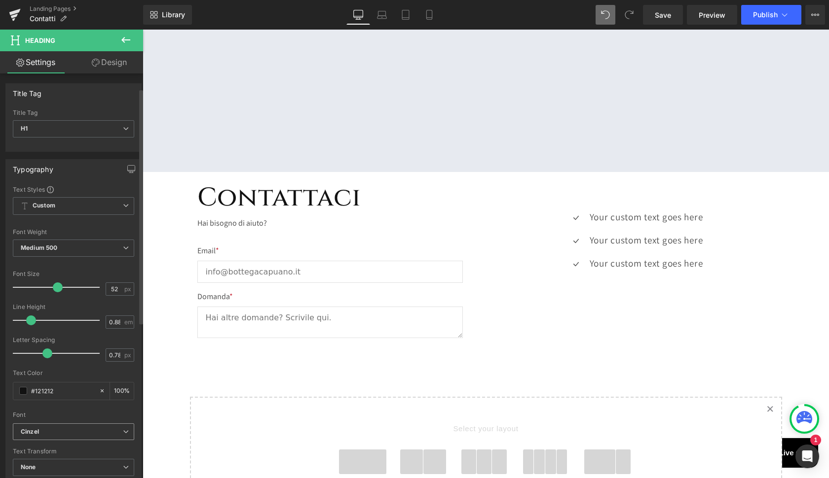
scroll to position [50, 0]
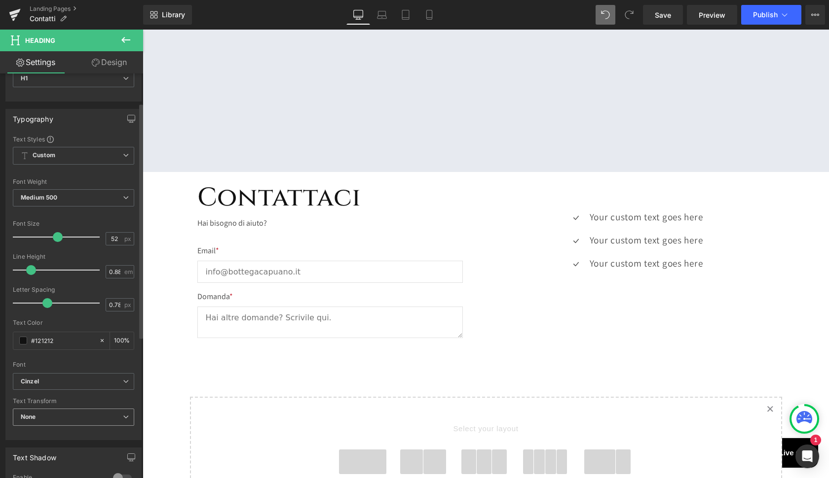
click at [51, 418] on span "None" at bounding box center [73, 417] width 121 height 17
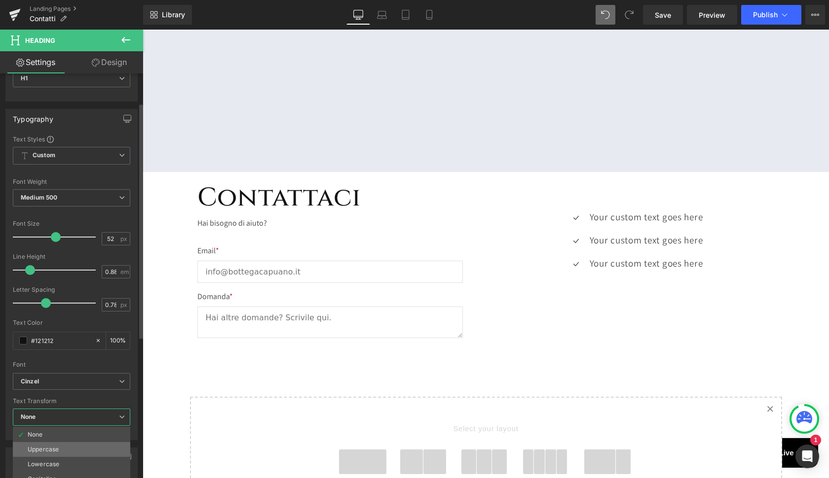
click at [38, 449] on div "Uppercase" at bounding box center [43, 449] width 31 height 7
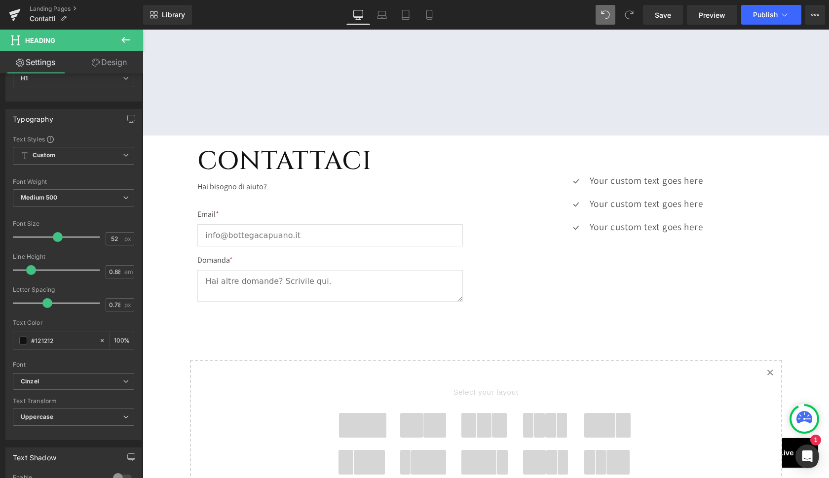
scroll to position [943, 0]
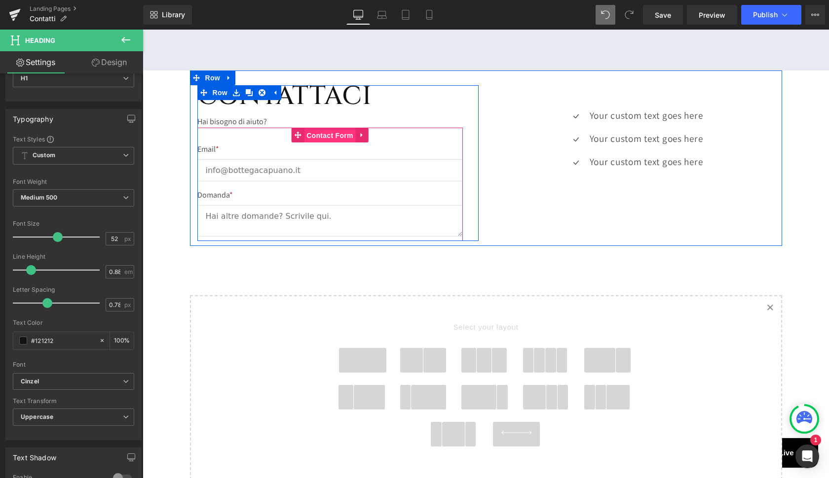
click at [331, 128] on span "Contact Form" at bounding box center [330, 135] width 52 height 15
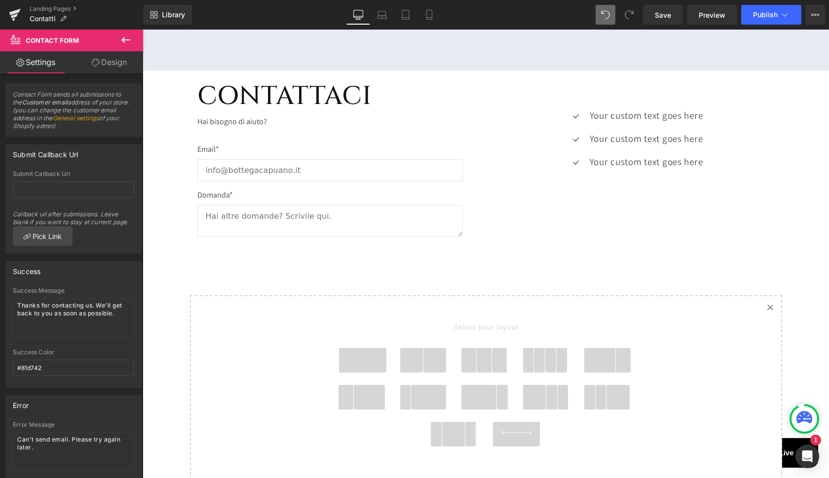
click at [126, 37] on icon at bounding box center [126, 40] width 12 height 12
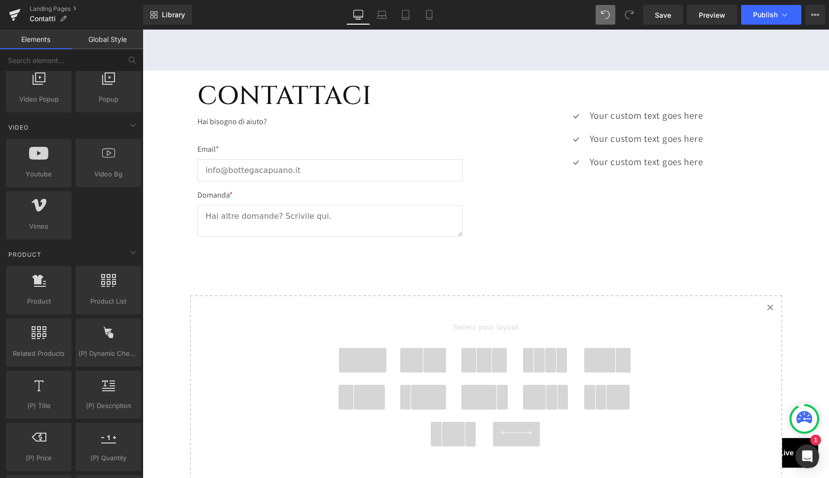
scroll to position [718, 0]
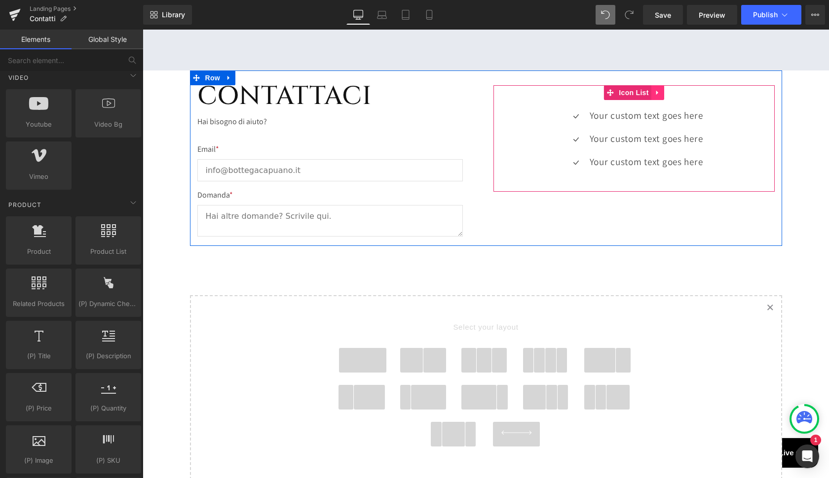
click at [658, 89] on icon at bounding box center [657, 92] width 7 height 7
click at [662, 89] on icon at bounding box center [663, 92] width 7 height 7
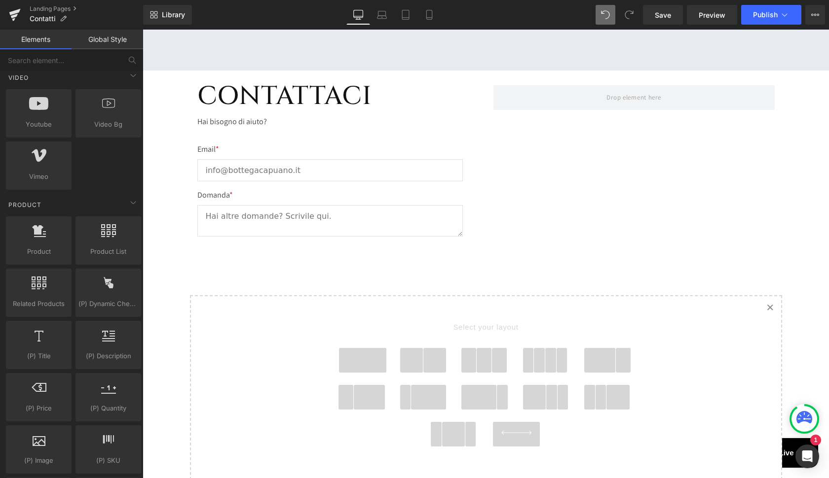
click at [364, 354] on span at bounding box center [362, 360] width 47 height 25
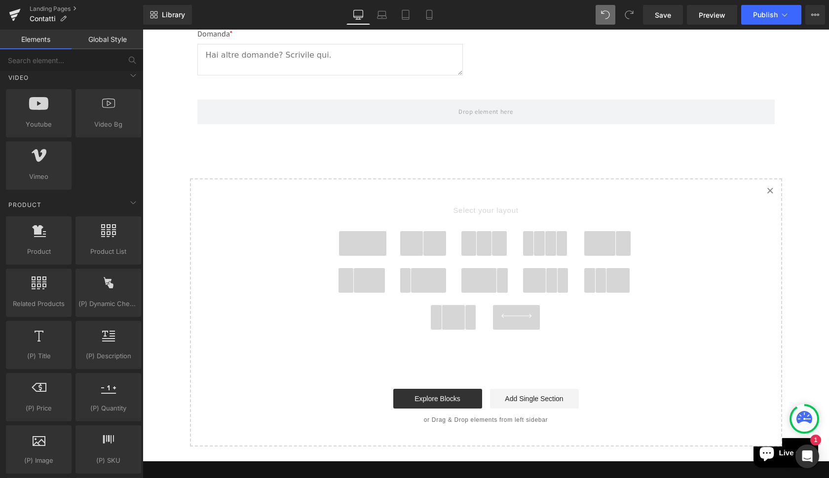
scroll to position [1108, 0]
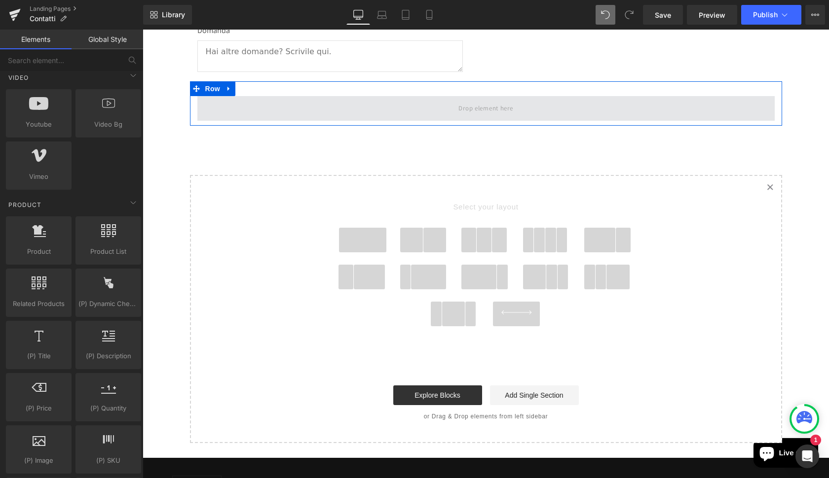
click at [458, 101] on span at bounding box center [485, 109] width 61 height 16
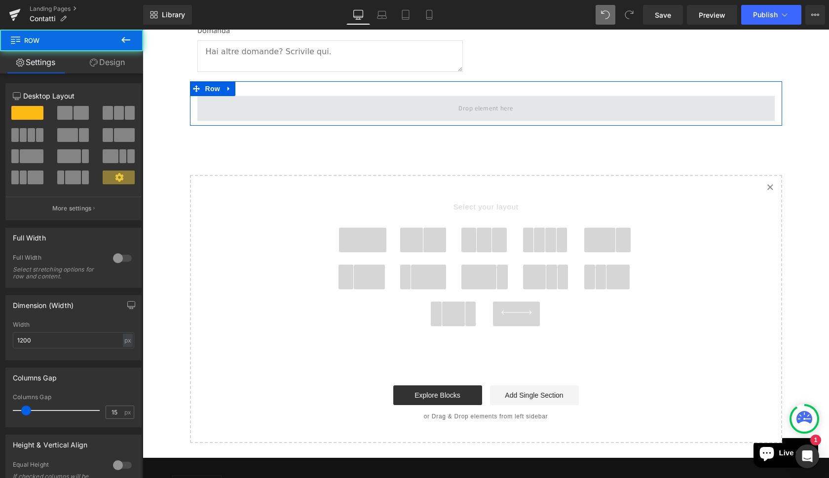
click at [427, 98] on span at bounding box center [485, 108] width 577 height 25
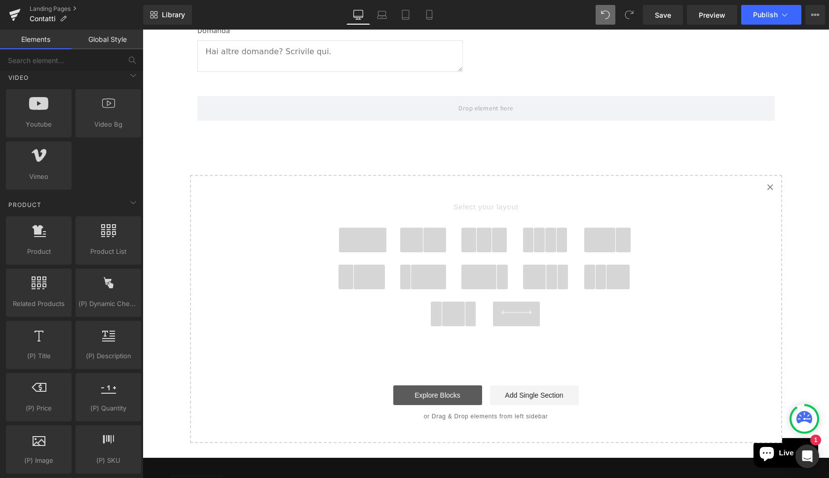
click at [425, 386] on link "Explore Blocks" at bounding box center [437, 396] width 89 height 20
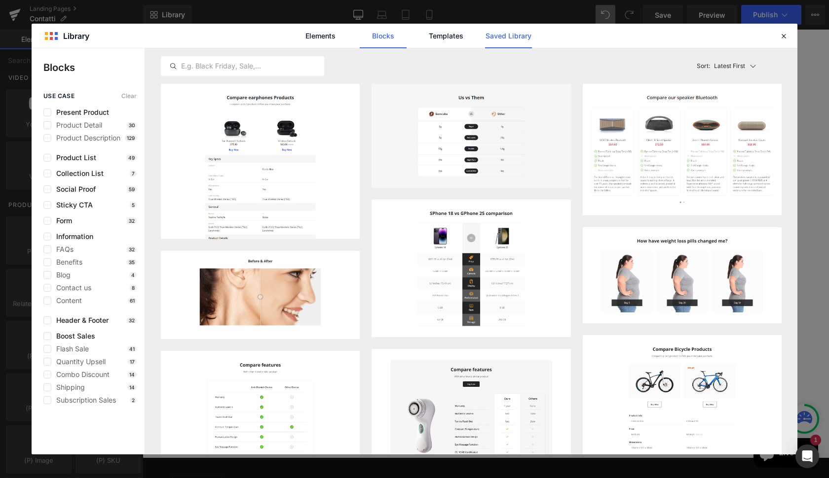
click at [525, 34] on link "Saved Library" at bounding box center [508, 36] width 47 height 25
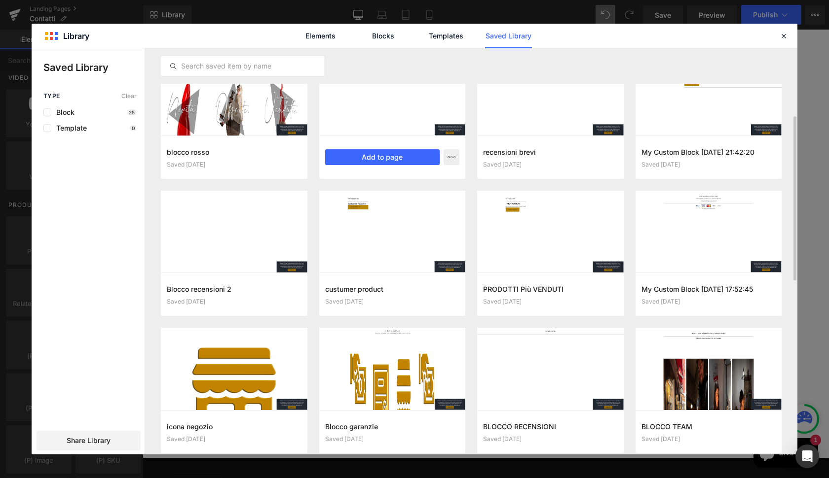
scroll to position [184, 0]
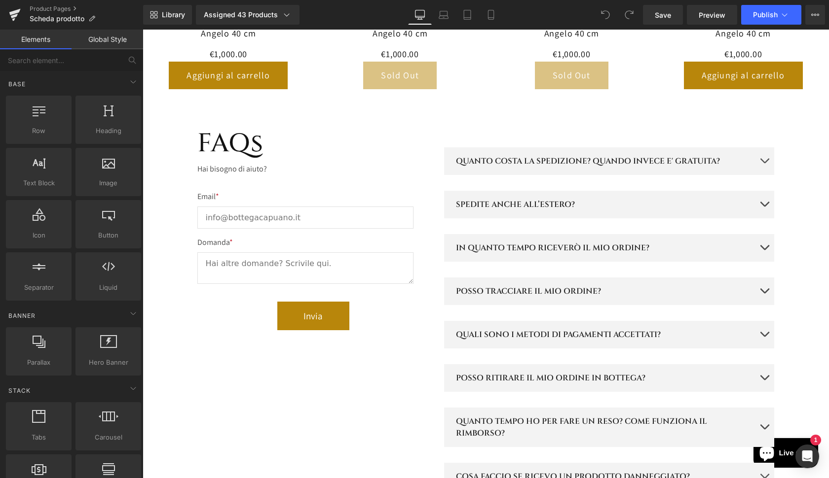
scroll to position [1550, 0]
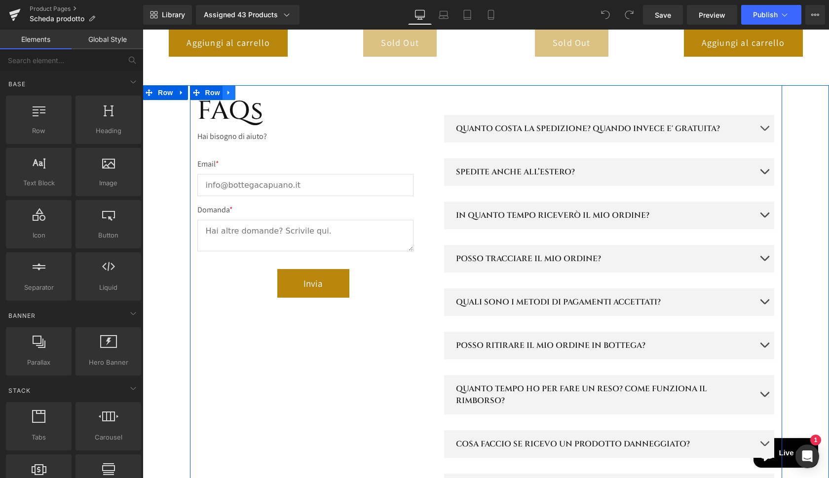
click at [228, 89] on icon at bounding box center [228, 92] width 7 height 7
click at [226, 89] on icon at bounding box center [228, 92] width 7 height 7
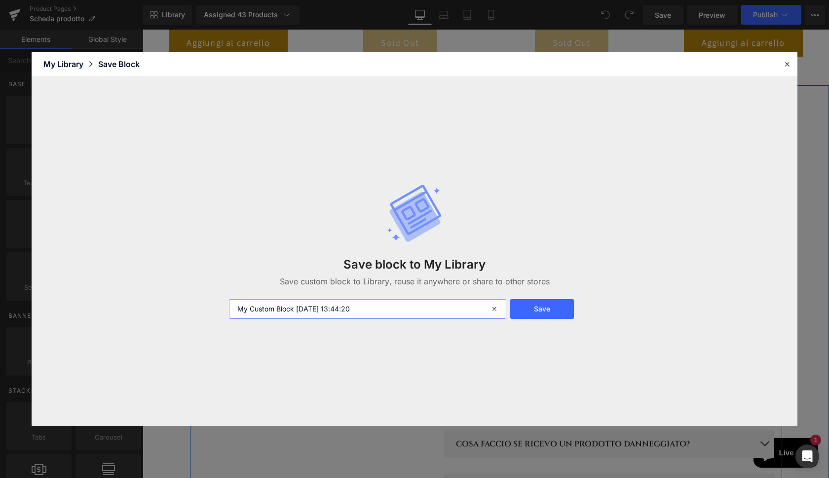
click at [437, 311] on input "My Custom Block [DATE] 13:44:20" at bounding box center [367, 309] width 277 height 20
type input "FAQS ok"
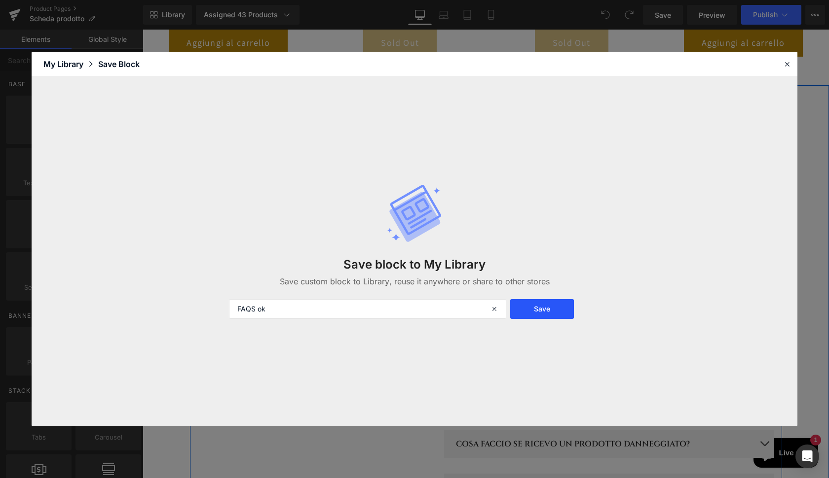
click at [545, 314] on button "Save" at bounding box center [542, 309] width 64 height 20
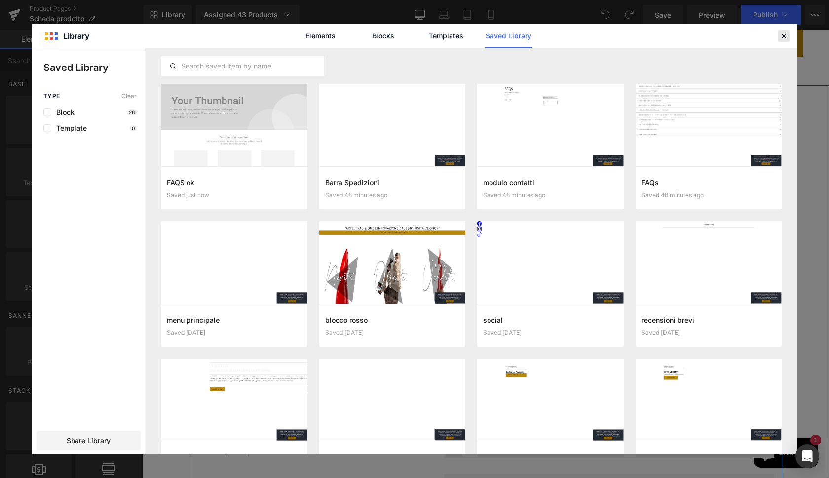
click at [783, 37] on icon at bounding box center [783, 36] width 9 height 9
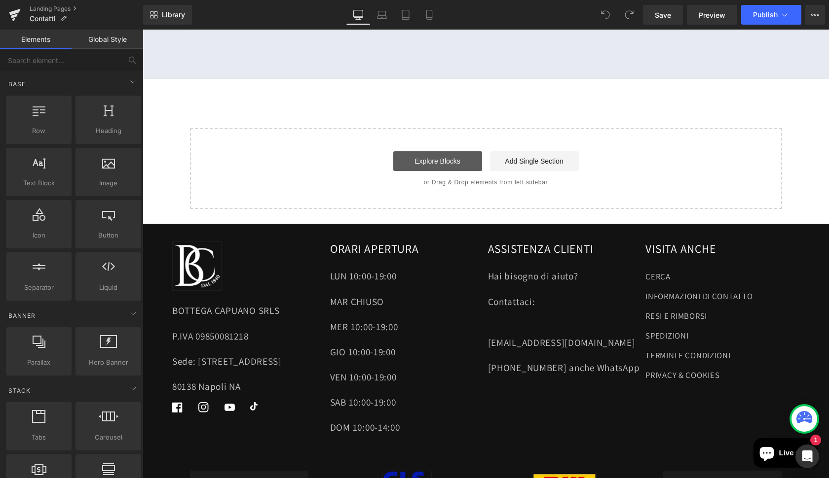
scroll to position [802, 0]
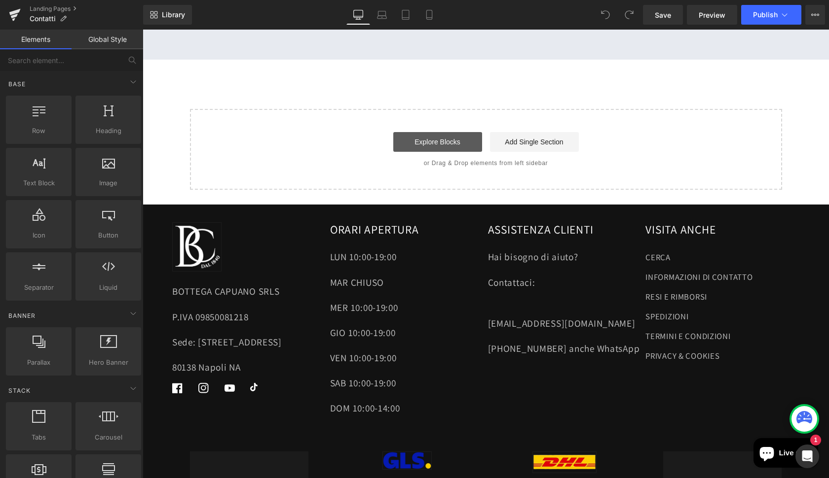
click at [437, 138] on link "Explore Blocks" at bounding box center [437, 142] width 89 height 20
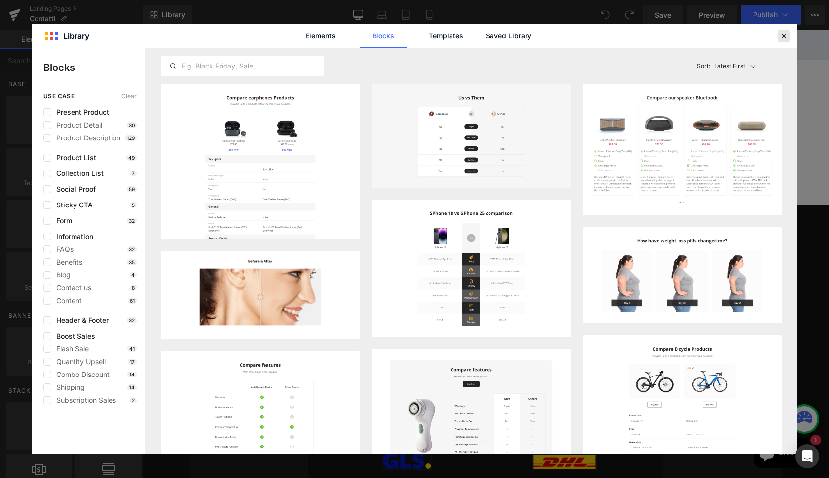
click at [784, 38] on icon at bounding box center [783, 36] width 9 height 9
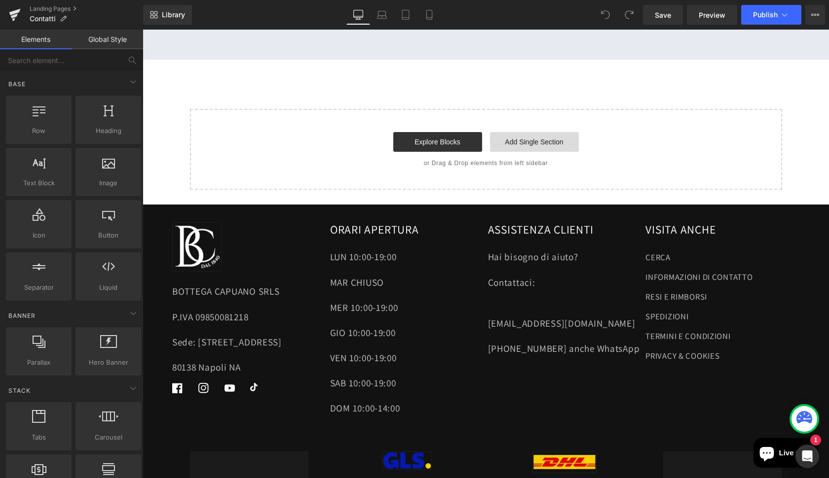
click at [548, 133] on link "Add Single Section" at bounding box center [534, 142] width 89 height 20
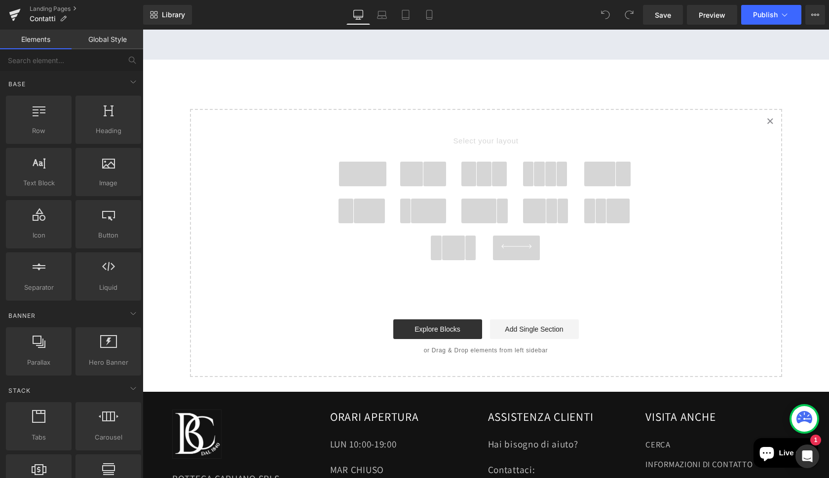
click at [377, 171] on span at bounding box center [362, 174] width 47 height 25
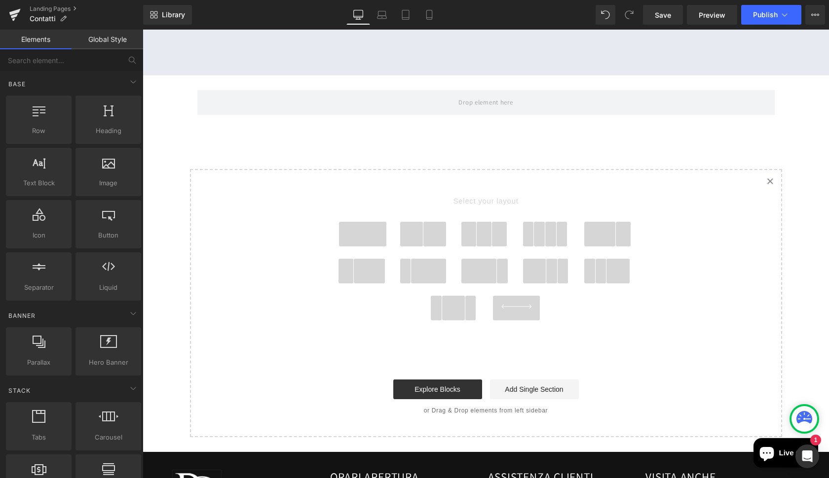
scroll to position [785, 0]
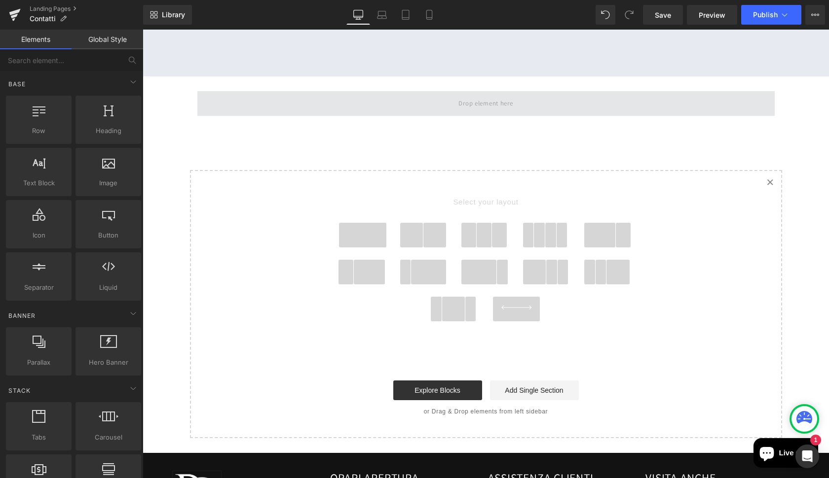
click at [500, 97] on span at bounding box center [485, 104] width 61 height 16
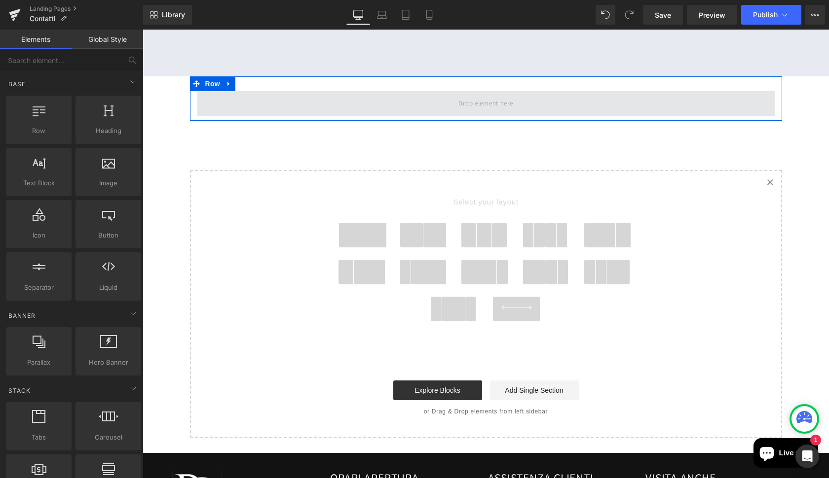
click at [485, 103] on span at bounding box center [485, 104] width 61 height 16
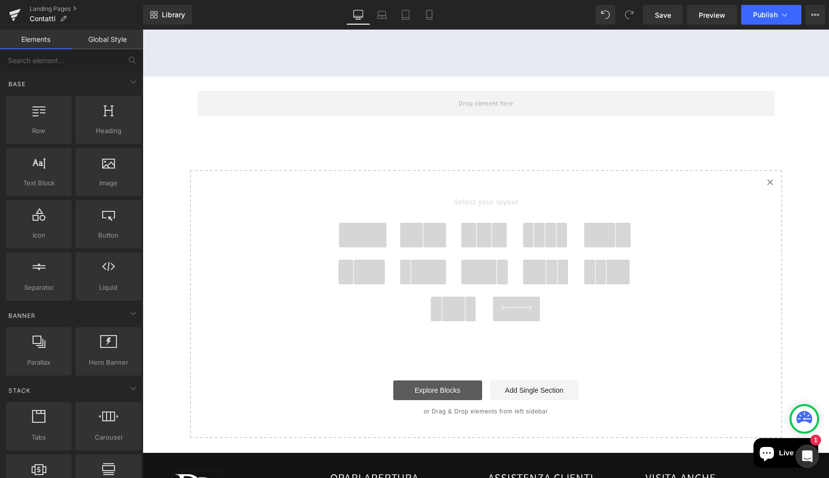
click at [432, 386] on link "Explore Blocks" at bounding box center [437, 391] width 89 height 20
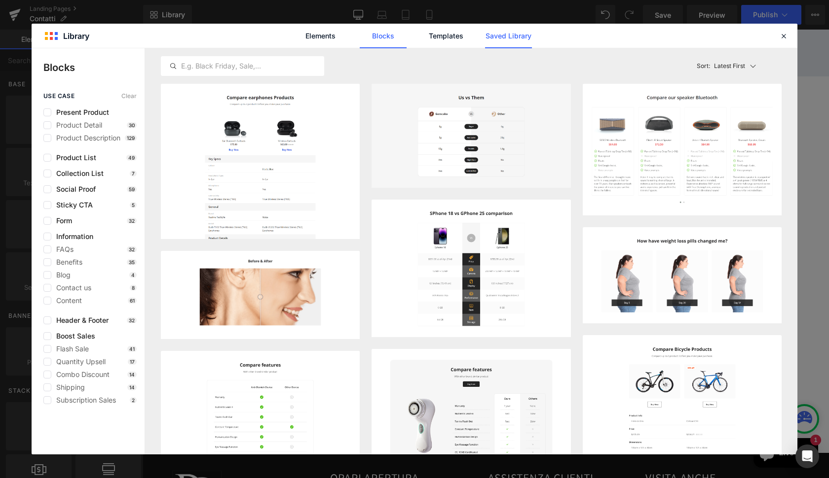
click at [511, 38] on link "Saved Library" at bounding box center [508, 36] width 47 height 25
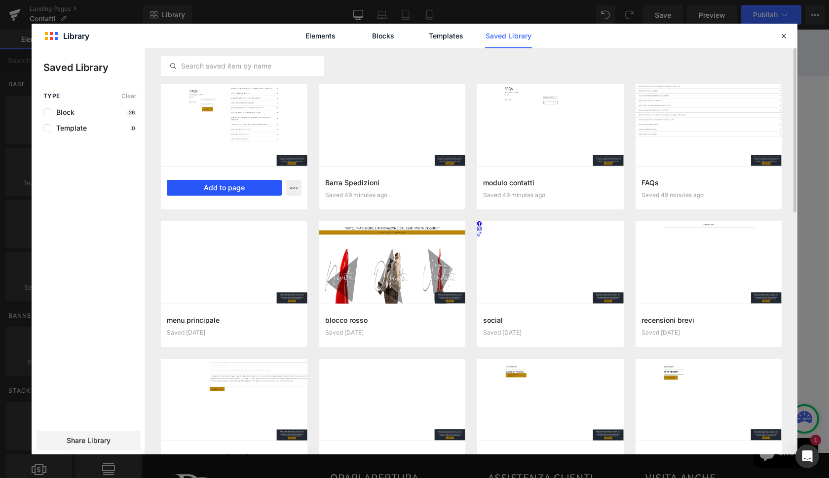
click at [232, 192] on button "Add to page" at bounding box center [224, 188] width 115 height 16
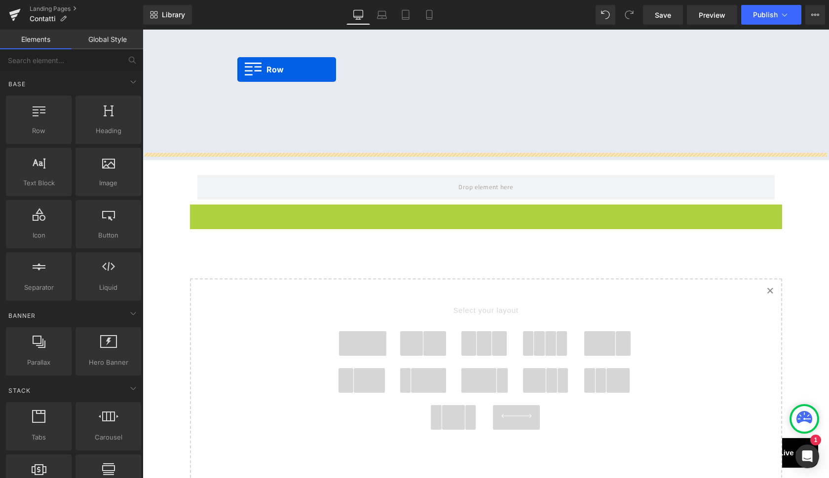
scroll to position [632, 0]
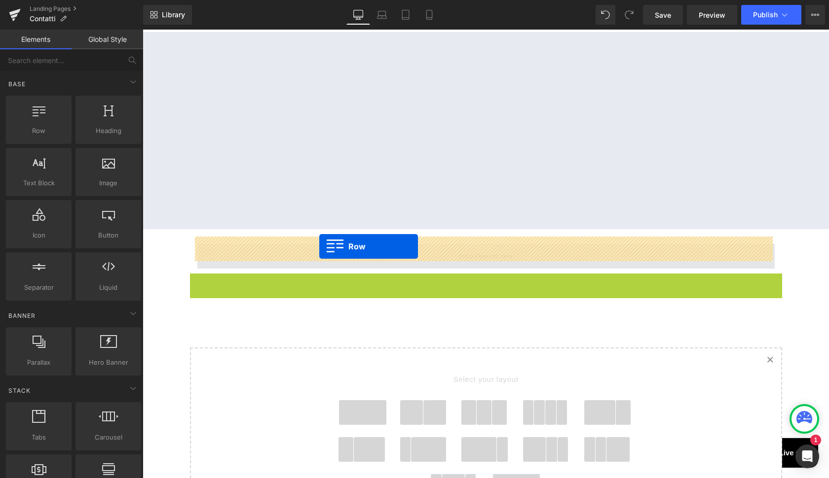
drag, startPoint x: 217, startPoint y: 89, endPoint x: 319, endPoint y: 247, distance: 188.2
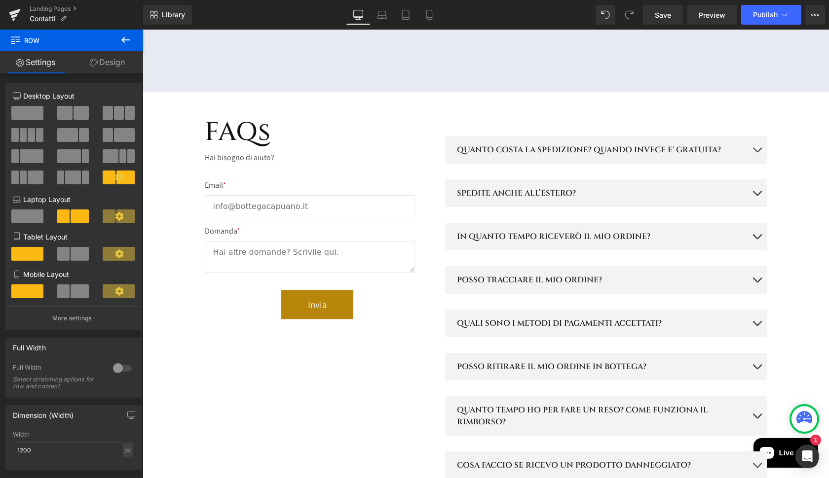
scroll to position [770, 0]
